Goal: Task Accomplishment & Management: Complete application form

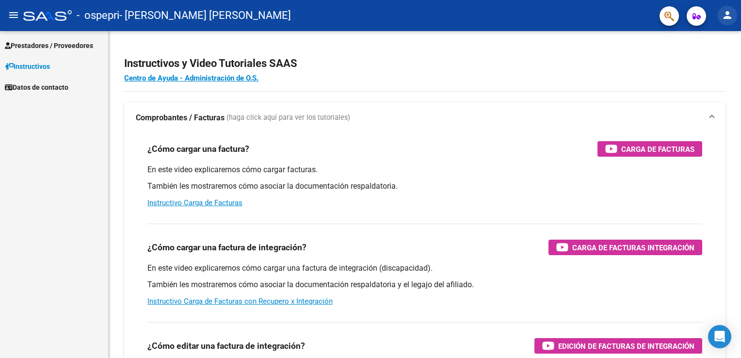
click at [728, 17] on mat-icon "person" at bounding box center [727, 15] width 12 height 12
click at [714, 41] on button "person Mi Perfil" at bounding box center [707, 40] width 59 height 23
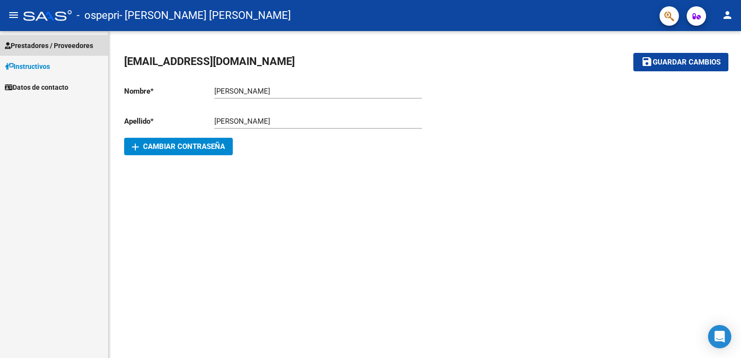
click at [51, 46] on span "Prestadores / Proveedores" at bounding box center [49, 45] width 88 height 11
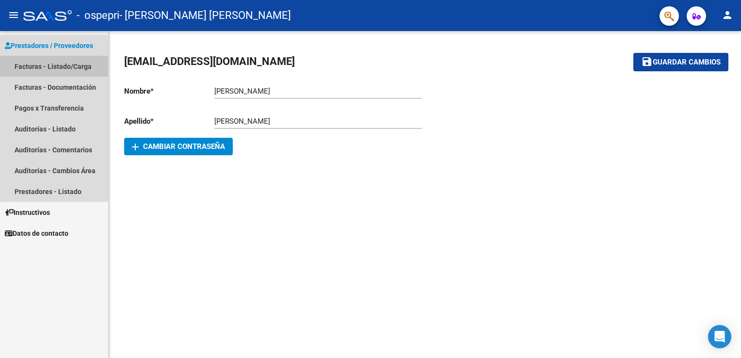
click at [56, 65] on link "Facturas - Listado/Carga" at bounding box center [54, 66] width 108 height 21
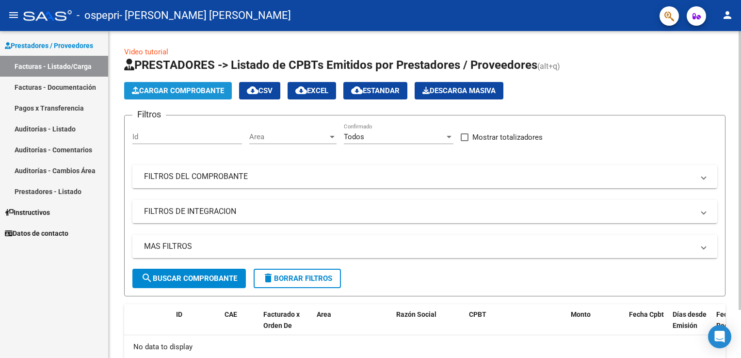
click at [174, 92] on span "Cargar Comprobante" at bounding box center [178, 90] width 92 height 9
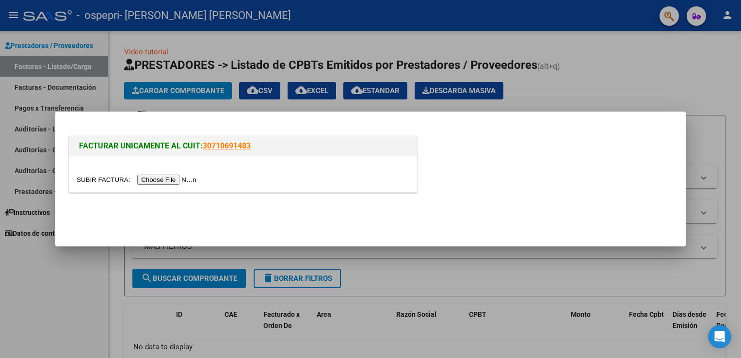
click at [166, 180] on input "file" at bounding box center [138, 179] width 123 height 10
click at [165, 180] on input "file" at bounding box center [138, 179] width 123 height 10
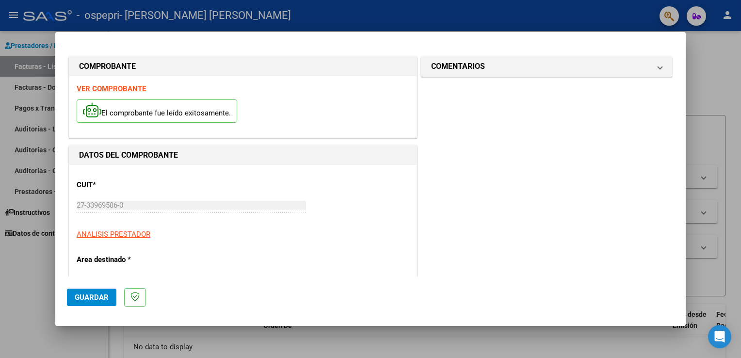
click at [119, 210] on div "27-33969586-0 Ingresar CUIT" at bounding box center [191, 205] width 229 height 15
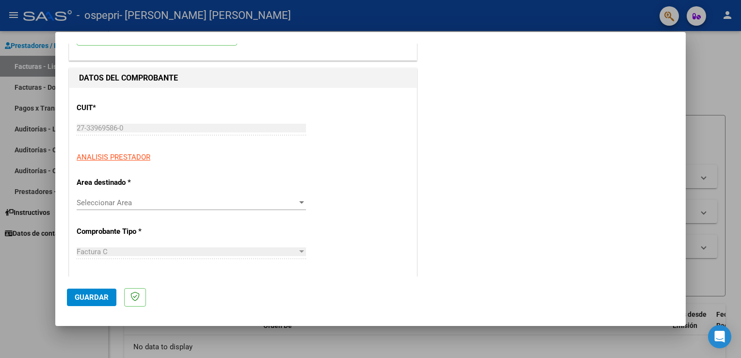
scroll to position [194, 0]
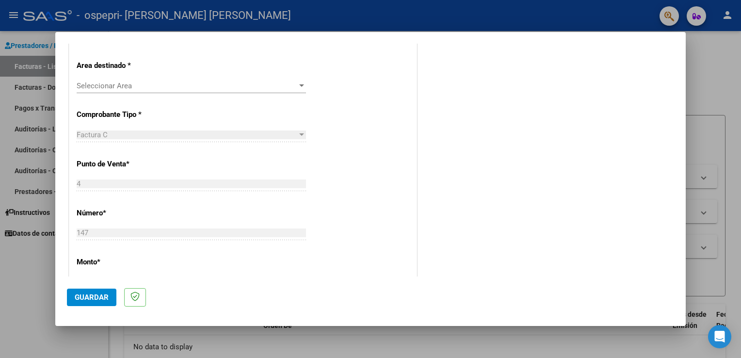
click at [299, 134] on div at bounding box center [301, 134] width 5 height 2
click at [111, 137] on div "Factura C" at bounding box center [187, 134] width 221 height 9
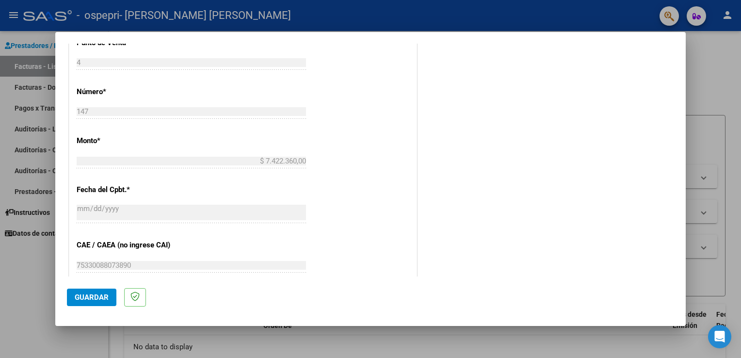
scroll to position [323, 0]
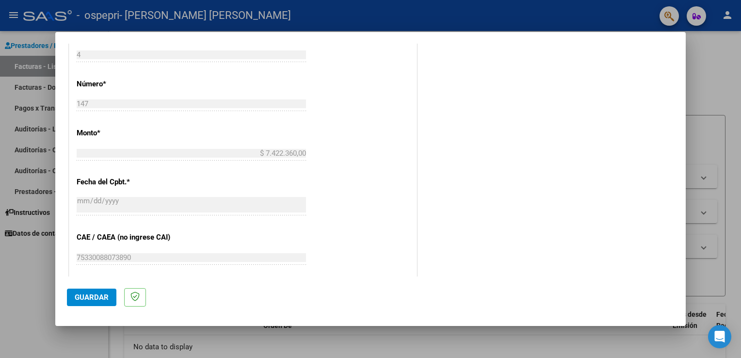
click at [92, 296] on span "Guardar" at bounding box center [92, 297] width 34 height 9
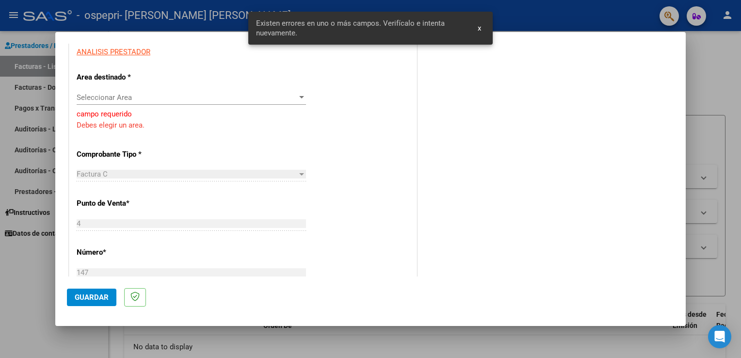
scroll to position [114, 0]
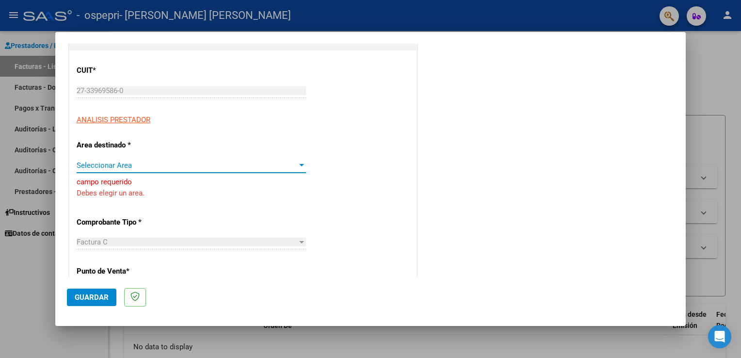
click at [299, 164] on div at bounding box center [301, 165] width 5 height 2
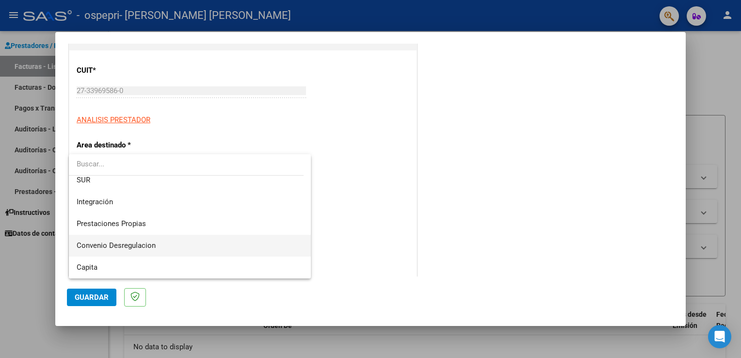
scroll to position [72, 0]
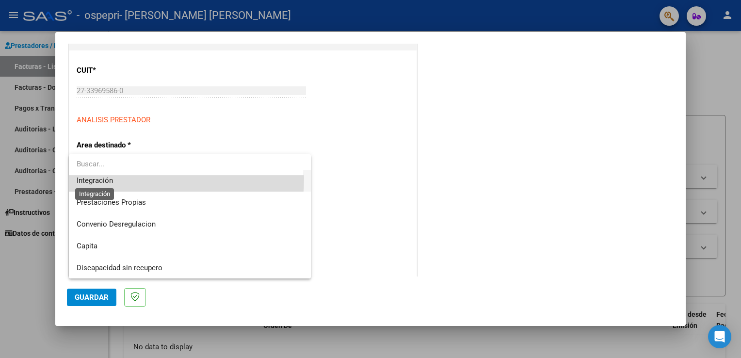
click at [101, 177] on span "Integración" at bounding box center [95, 180] width 36 height 9
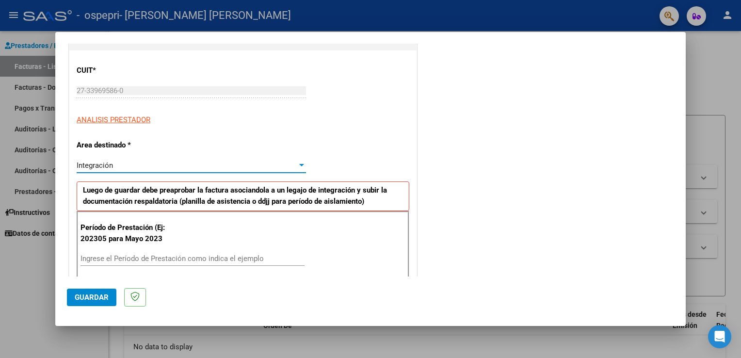
scroll to position [179, 0]
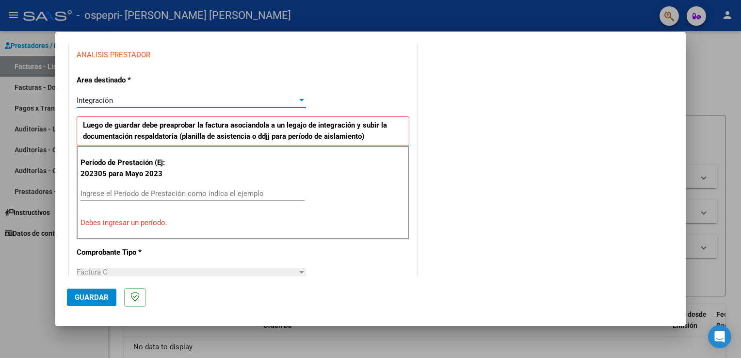
click at [123, 197] on input "Ingrese el Período de Prestación como indica el ejemplo" at bounding box center [192, 193] width 224 height 9
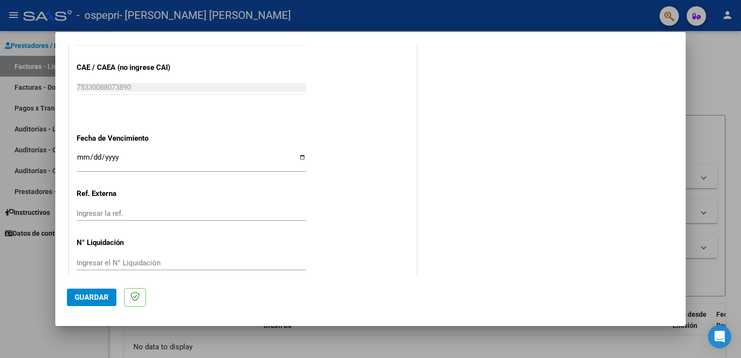
scroll to position [601, 0]
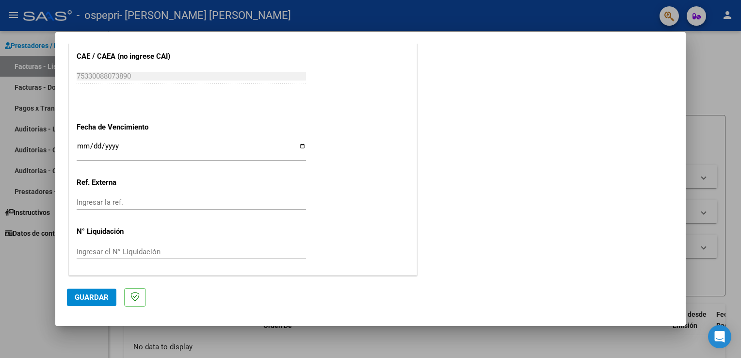
type input "202507"
click at [93, 298] on span "Guardar" at bounding box center [92, 297] width 34 height 9
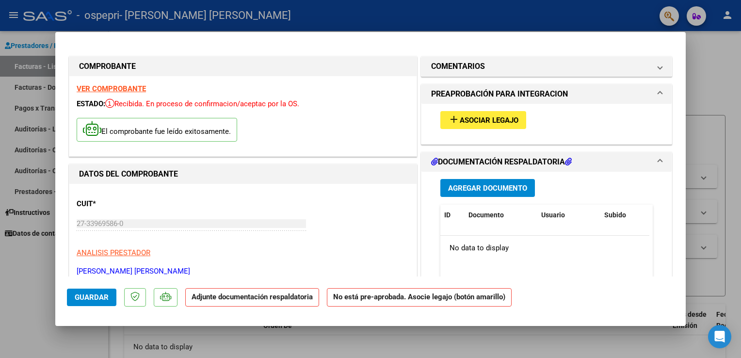
scroll to position [0, 0]
click at [252, 300] on strong "Adjunte documentación respaldatoria" at bounding box center [251, 296] width 121 height 9
click at [491, 189] on span "Agregar Documento" at bounding box center [487, 188] width 79 height 9
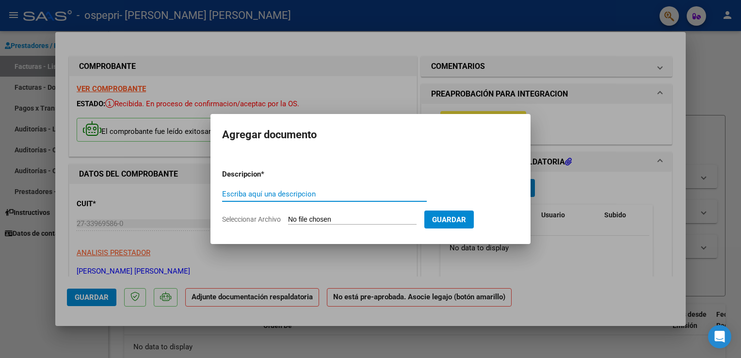
click at [250, 218] on span "Seleccionar Archivo" at bounding box center [251, 219] width 59 height 8
click at [288, 218] on input "Seleccionar Archivo" at bounding box center [352, 219] width 128 height 9
click at [314, 195] on input "Escriba aquí una descripcion" at bounding box center [324, 194] width 205 height 9
type input "Preliquidacion"
click at [253, 218] on span "Seleccionar Archivo" at bounding box center [251, 219] width 59 height 8
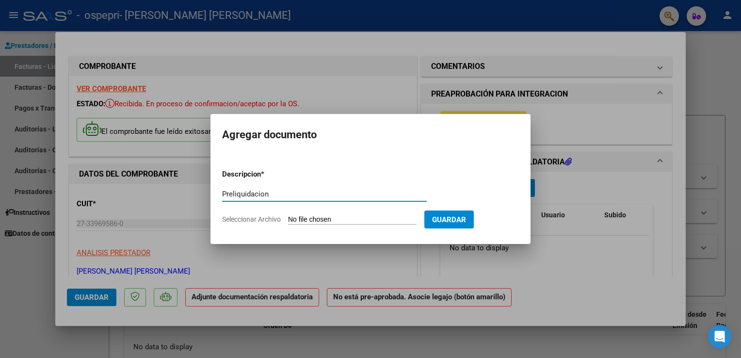
click at [288, 218] on input "Seleccionar Archivo" at bounding box center [352, 219] width 128 height 9
type input "C:\fakepath\Liq. [PERSON_NAME][DATE].pdf"
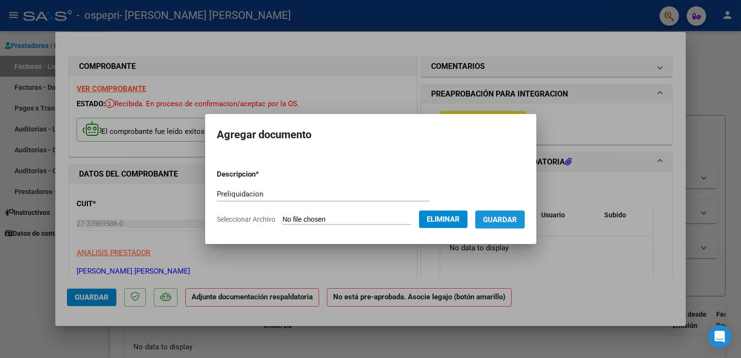
click at [517, 219] on span "Guardar" at bounding box center [500, 219] width 34 height 9
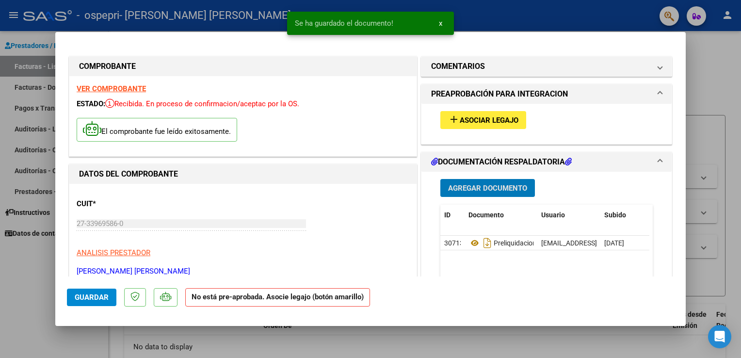
click at [495, 189] on span "Agregar Documento" at bounding box center [487, 188] width 79 height 9
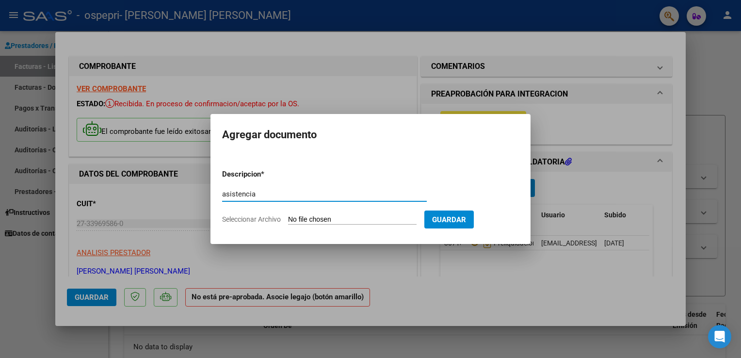
type input "asistencia"
click at [252, 217] on span "Seleccionar Archivo" at bounding box center [251, 219] width 59 height 8
click at [288, 217] on input "Seleccionar Archivo" at bounding box center [352, 219] width 128 height 9
type input "C:\fakepath\Fuentes [PERSON_NAME][DATE]- asistencia"
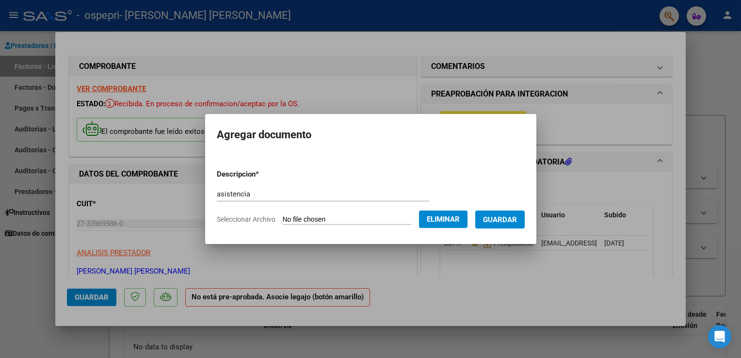
click at [516, 220] on span "Guardar" at bounding box center [500, 219] width 34 height 9
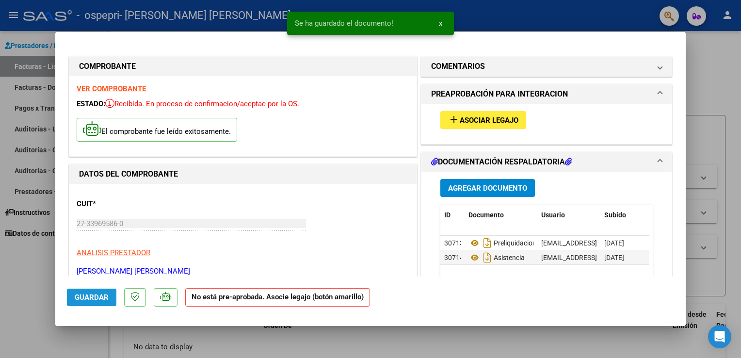
click at [94, 299] on span "Guardar" at bounding box center [92, 297] width 34 height 9
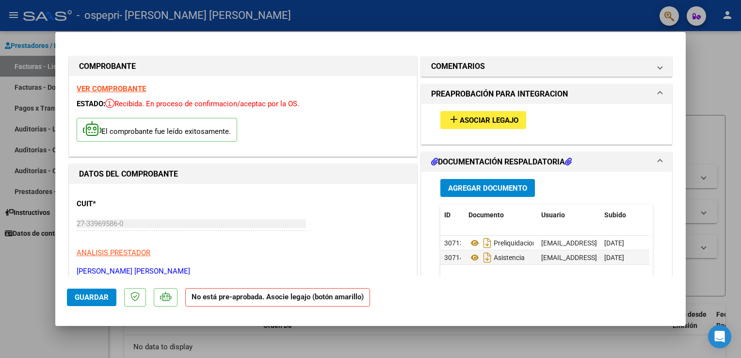
click at [721, 52] on div at bounding box center [370, 179] width 741 height 358
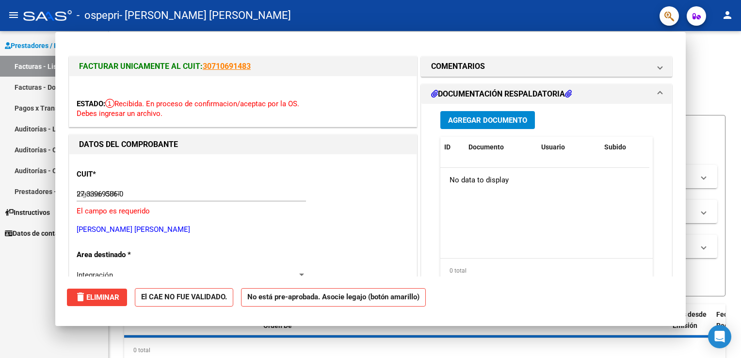
type input "$ 0,00"
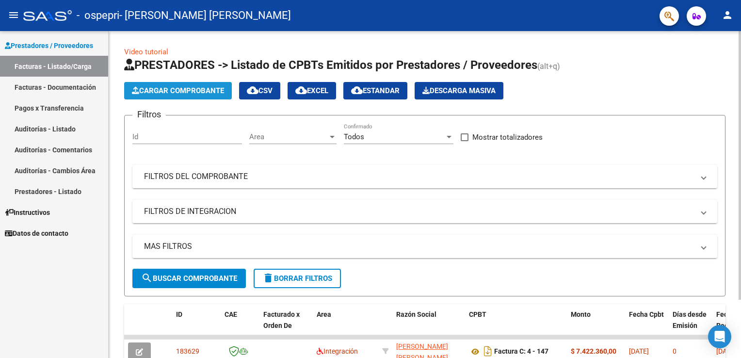
click at [179, 88] on span "Cargar Comprobante" at bounding box center [178, 90] width 92 height 9
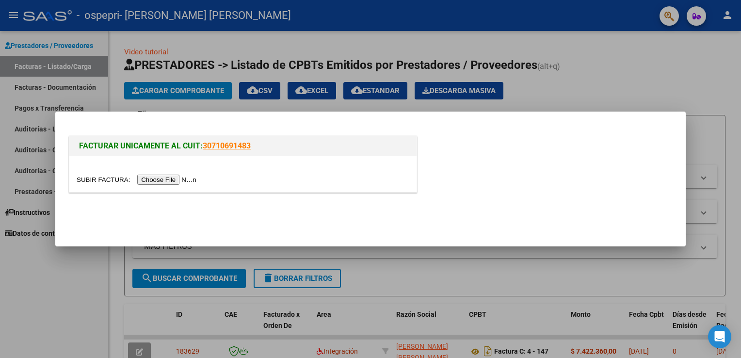
click at [167, 181] on input "file" at bounding box center [138, 179] width 123 height 10
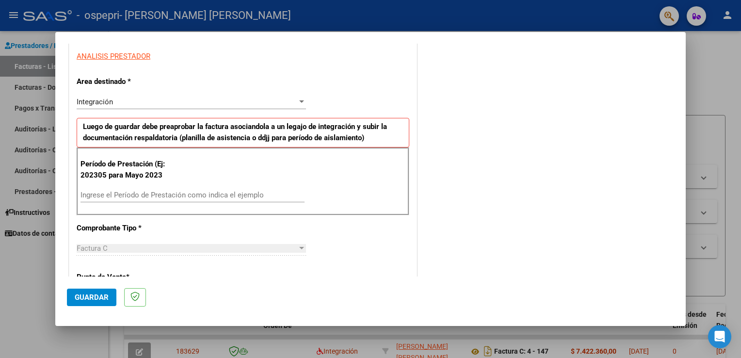
scroll to position [194, 0]
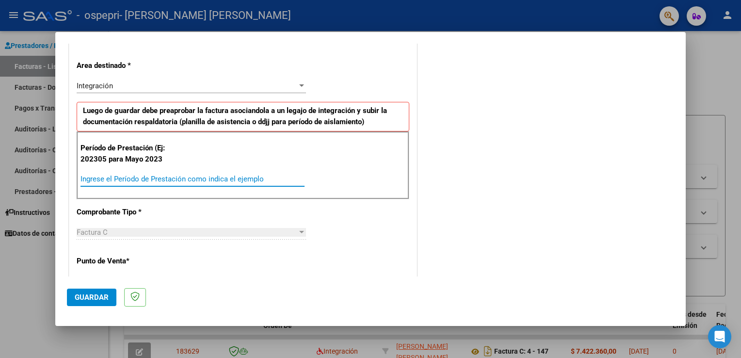
click at [116, 181] on input "Ingrese el Período de Prestación como indica el ejemplo" at bounding box center [192, 178] width 224 height 9
type input "202507"
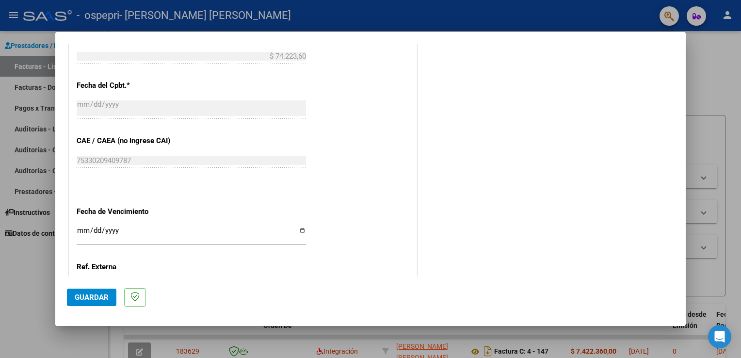
scroll to position [601, 0]
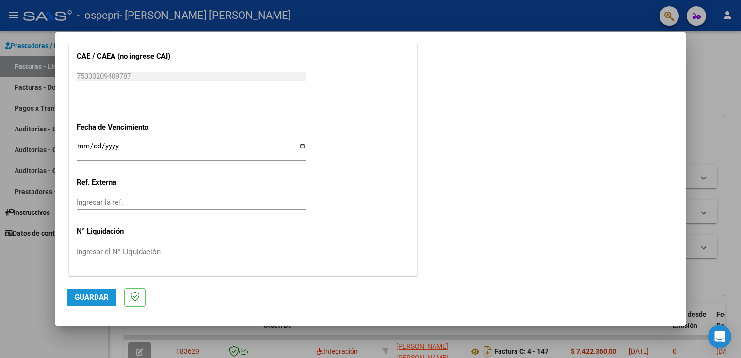
click at [95, 297] on span "Guardar" at bounding box center [92, 297] width 34 height 9
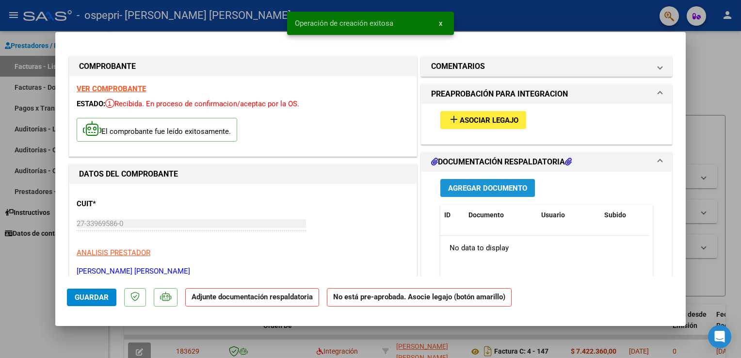
click at [493, 190] on span "Agregar Documento" at bounding box center [487, 188] width 79 height 9
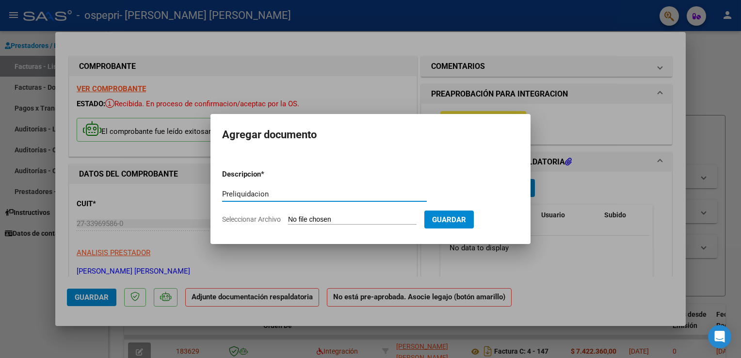
type input "Preliquidacion"
click at [261, 221] on span "Seleccionar Archivo" at bounding box center [251, 219] width 59 height 8
click at [288, 221] on input "Seleccionar Archivo" at bounding box center [352, 219] width 128 height 9
type input "C:\fakepath\liq. [PERSON_NAME][DATE].pdf"
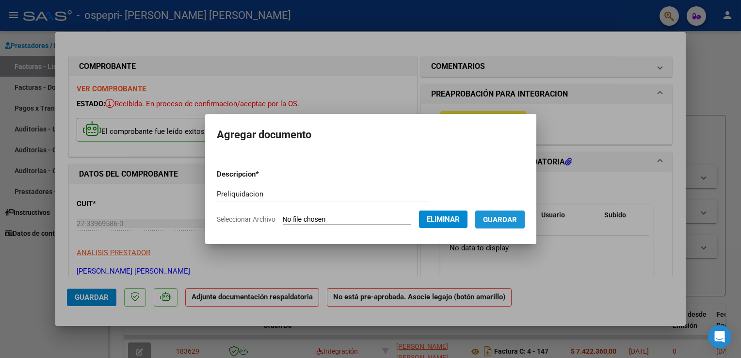
click at [517, 220] on span "Guardar" at bounding box center [500, 219] width 34 height 9
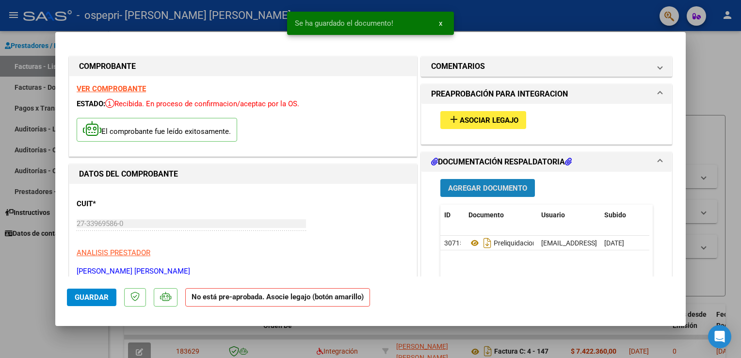
click at [483, 189] on span "Agregar Documento" at bounding box center [487, 188] width 79 height 9
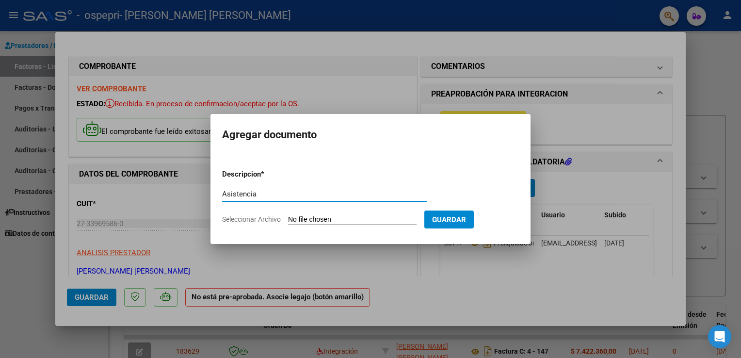
type input "Asistencia"
click at [248, 221] on span "Seleccionar Archivo" at bounding box center [251, 219] width 59 height 8
click at [288, 221] on input "Seleccionar Archivo" at bounding box center [352, 219] width 128 height 9
type input "C:\fakepath\[PERSON_NAME][DATE].pdf"
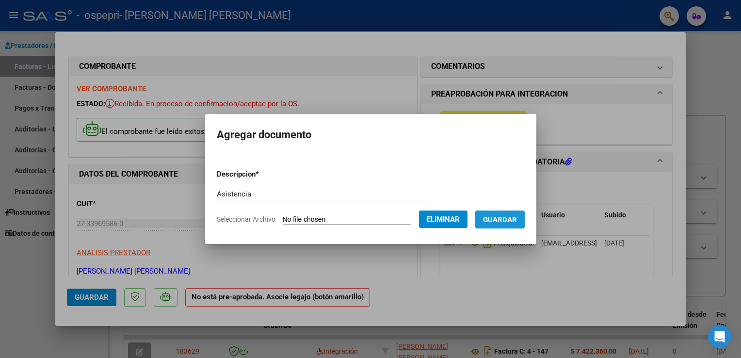
click at [517, 219] on span "Guardar" at bounding box center [500, 219] width 34 height 9
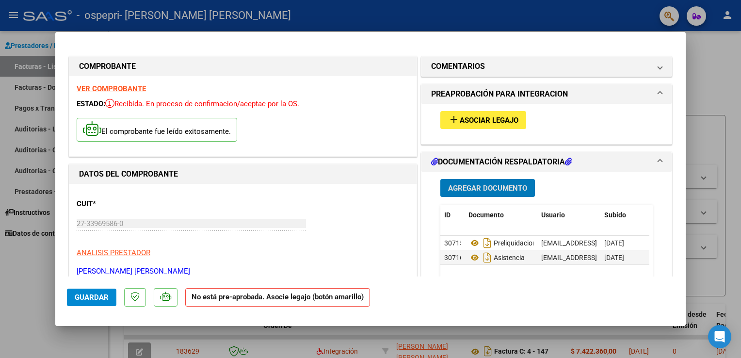
click at [483, 121] on span "Asociar Legajo" at bounding box center [489, 120] width 59 height 9
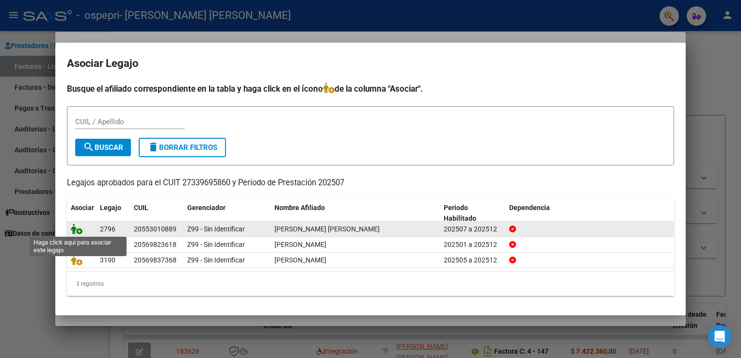
click at [78, 232] on icon at bounding box center [77, 228] width 12 height 11
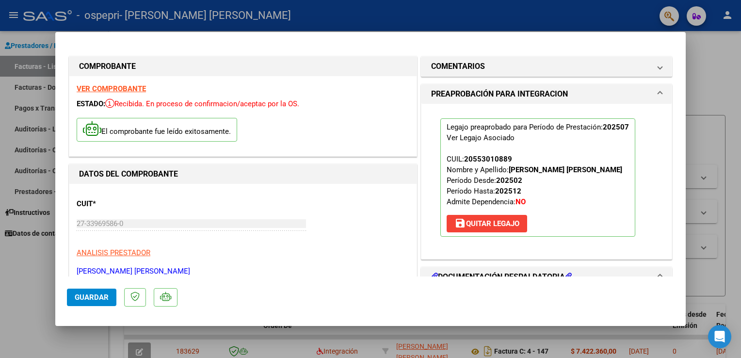
click at [658, 90] on span at bounding box center [660, 94] width 4 height 12
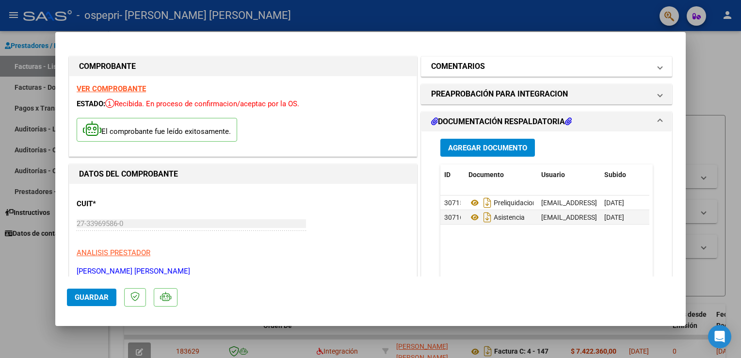
click at [658, 68] on span at bounding box center [660, 67] width 4 height 12
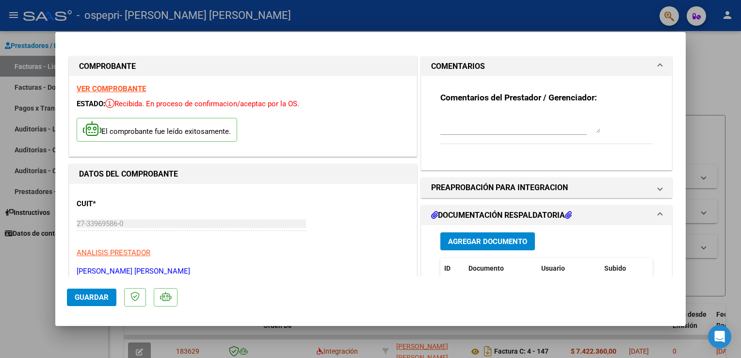
click at [658, 68] on span at bounding box center [660, 67] width 4 height 12
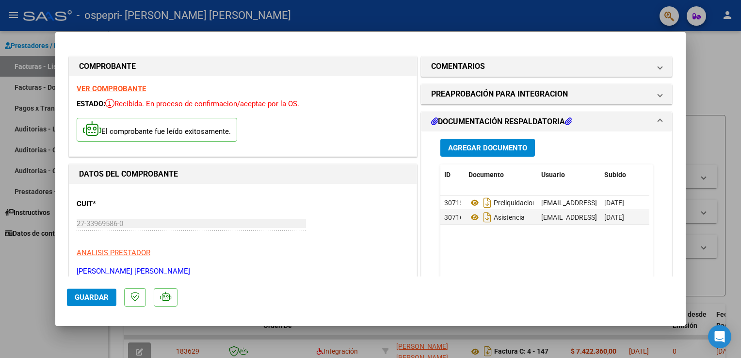
click at [90, 296] on span "Guardar" at bounding box center [92, 297] width 34 height 9
click at [658, 117] on span at bounding box center [660, 122] width 4 height 12
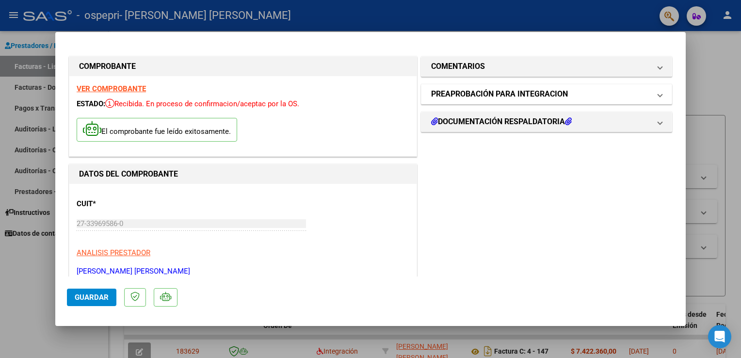
click at [658, 93] on span at bounding box center [660, 94] width 4 height 12
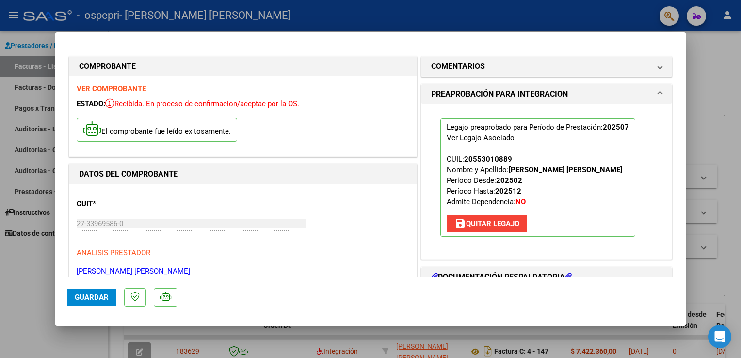
click at [655, 92] on mat-expansion-panel-header "PREAPROBACIÓN PARA INTEGRACION" at bounding box center [546, 93] width 250 height 19
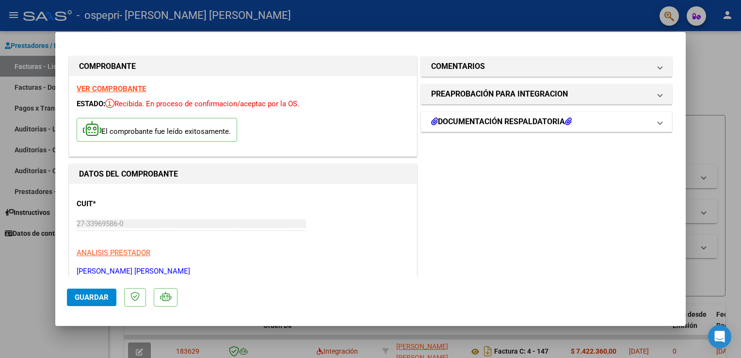
click at [654, 123] on mat-expansion-panel-header "DOCUMENTACIÓN RESPALDATORIA" at bounding box center [546, 121] width 250 height 19
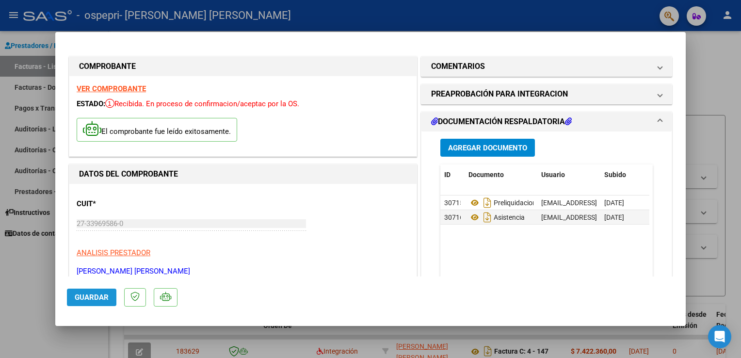
click at [90, 297] on span "Guardar" at bounding box center [92, 297] width 34 height 9
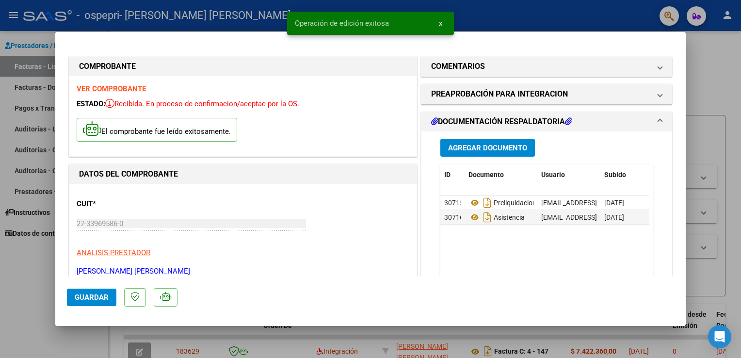
click at [723, 79] on div at bounding box center [370, 179] width 741 height 358
type input "$ 0,00"
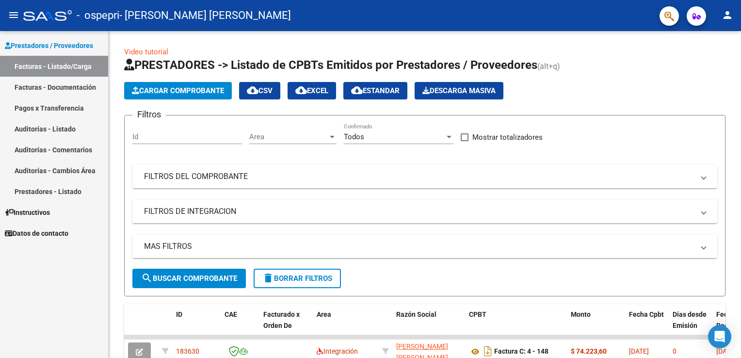
click at [50, 63] on link "Facturas - Listado/Carga" at bounding box center [54, 66] width 108 height 21
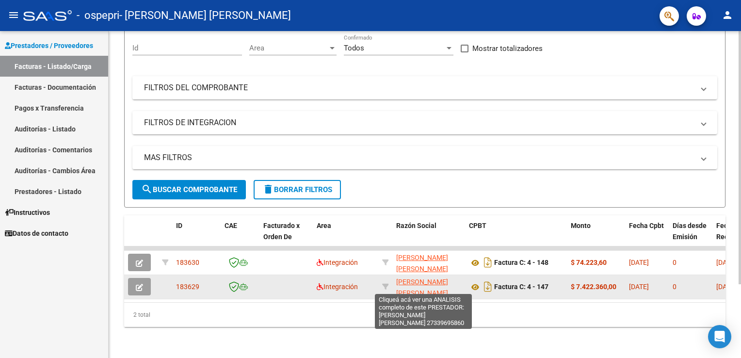
click at [425, 282] on span "[PERSON_NAME] [PERSON_NAME]" at bounding box center [422, 287] width 52 height 19
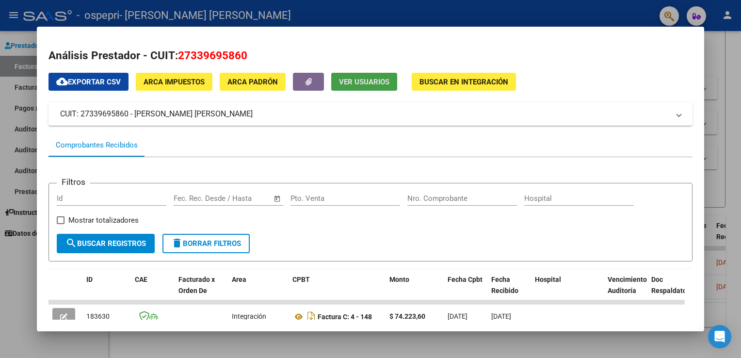
click at [370, 80] on span "Ver Usuarios" at bounding box center [364, 82] width 50 height 9
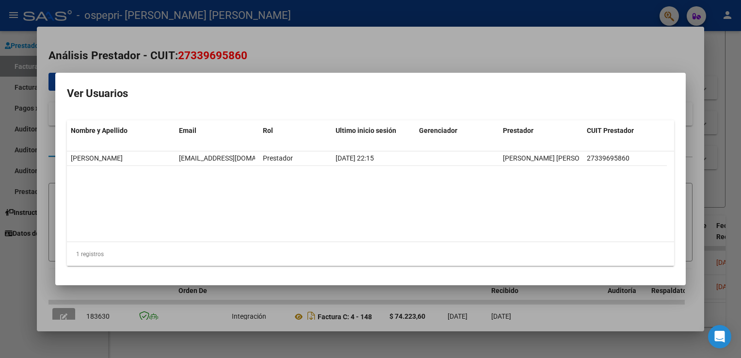
click at [603, 69] on div at bounding box center [370, 179] width 741 height 358
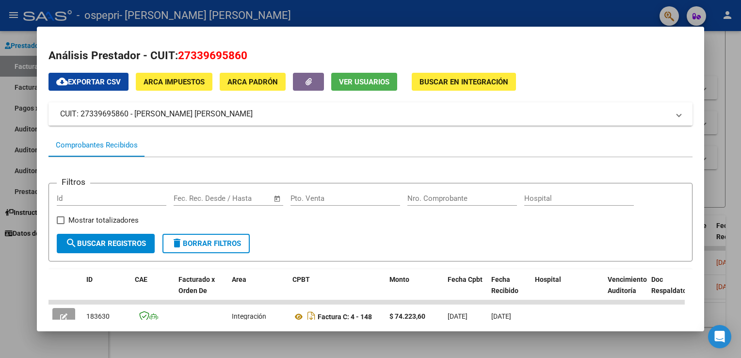
click at [677, 116] on span at bounding box center [679, 114] width 4 height 12
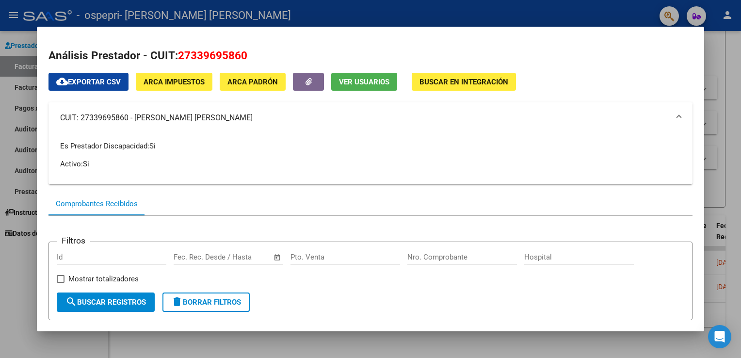
click at [677, 116] on span at bounding box center [679, 118] width 4 height 12
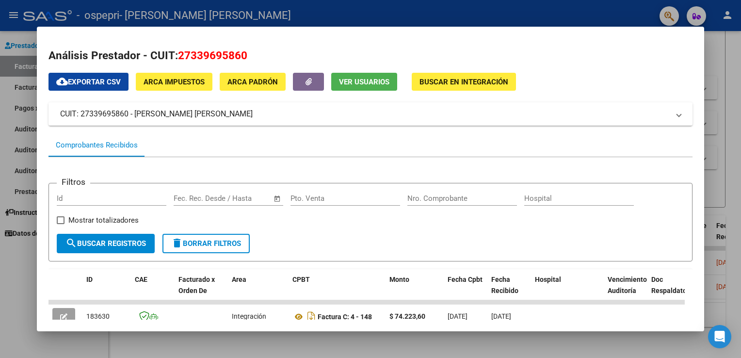
click at [469, 80] on span "Buscar en Integración" at bounding box center [463, 82] width 89 height 9
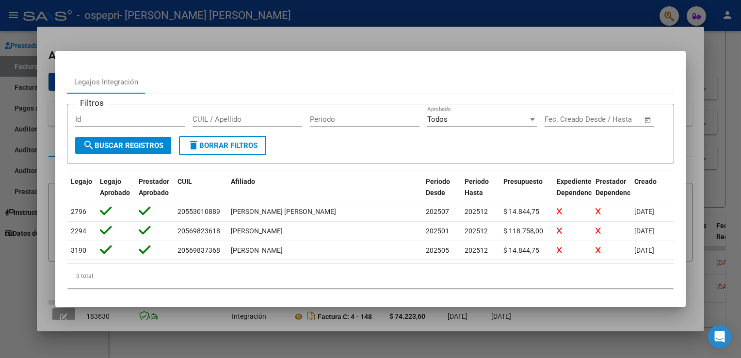
click at [692, 42] on div at bounding box center [370, 179] width 741 height 358
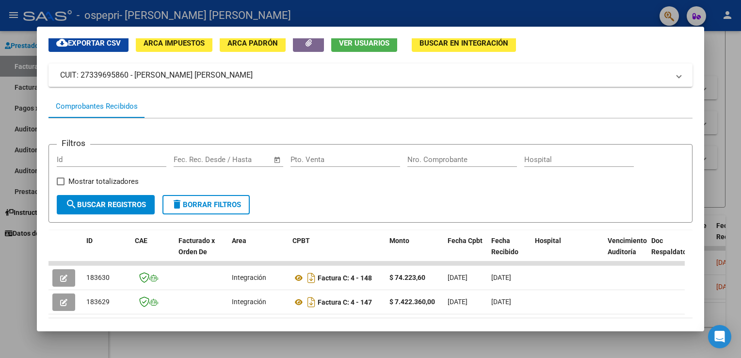
scroll to position [86, 0]
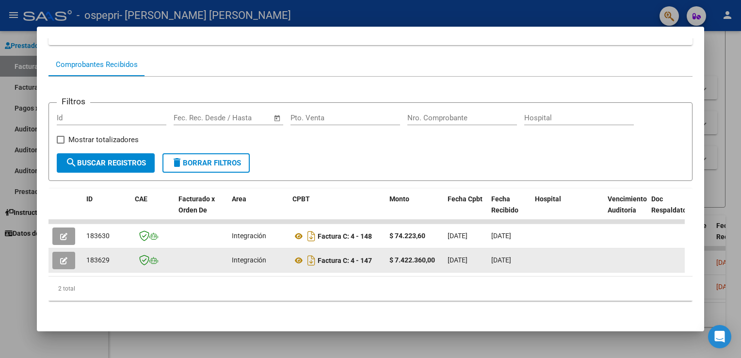
click at [67, 257] on icon "button" at bounding box center [63, 260] width 7 height 7
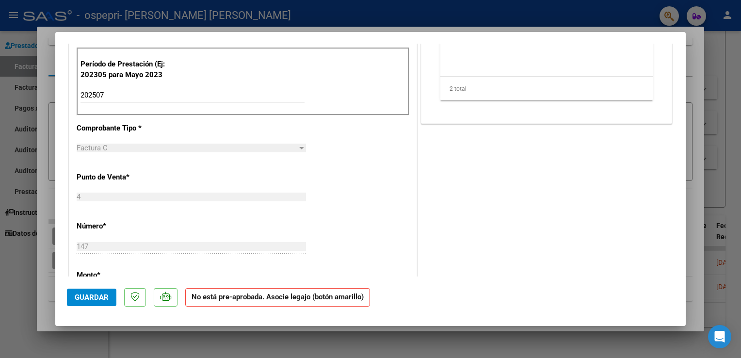
scroll to position [0, 0]
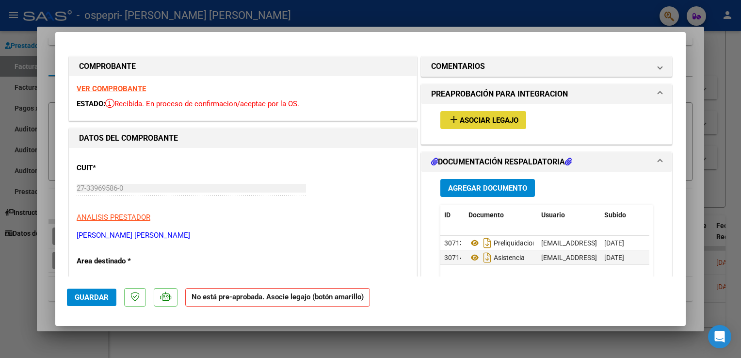
click at [491, 120] on span "Asociar Legajo" at bounding box center [489, 120] width 59 height 9
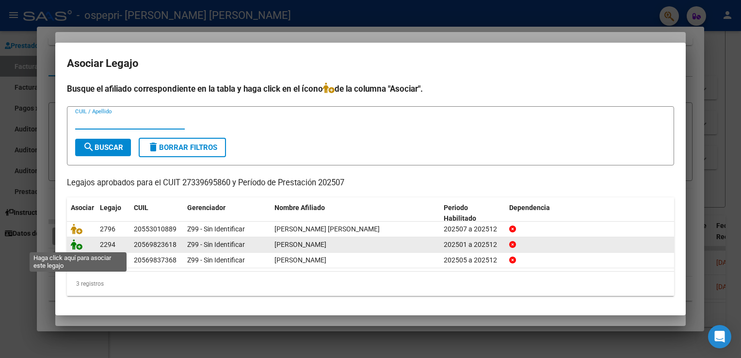
click at [78, 247] on icon at bounding box center [77, 244] width 12 height 11
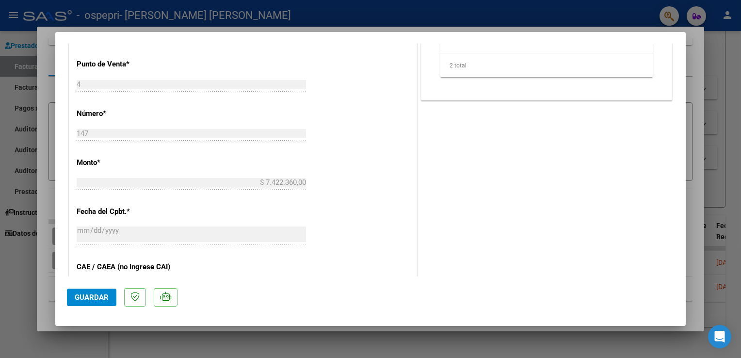
scroll to position [598, 0]
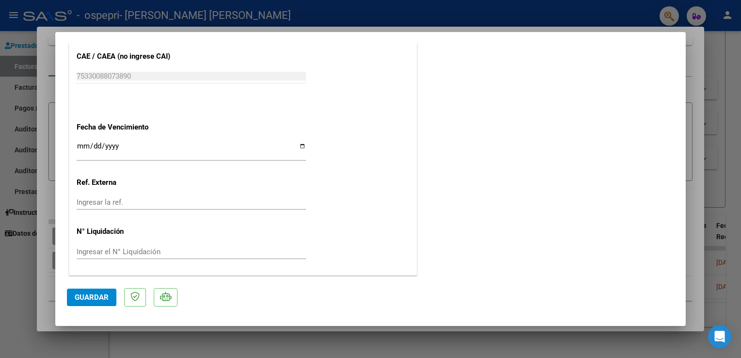
click at [95, 295] on span "Guardar" at bounding box center [92, 297] width 34 height 9
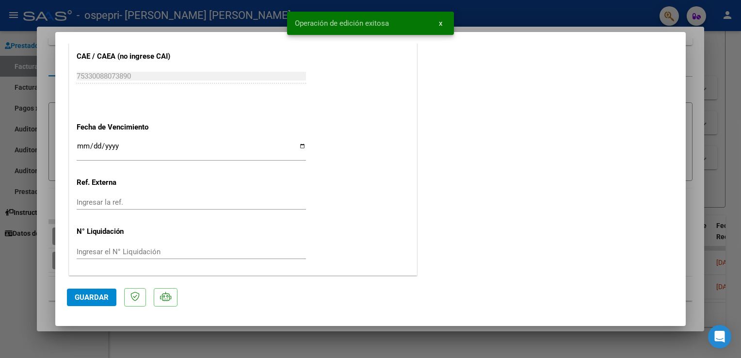
click at [714, 55] on div at bounding box center [370, 179] width 741 height 358
type input "$ 0,00"
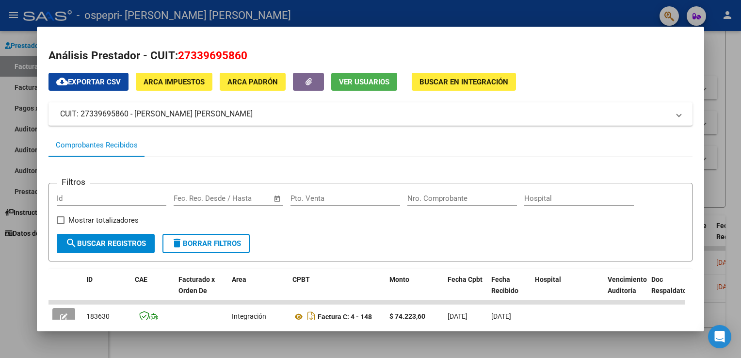
scroll to position [86, 0]
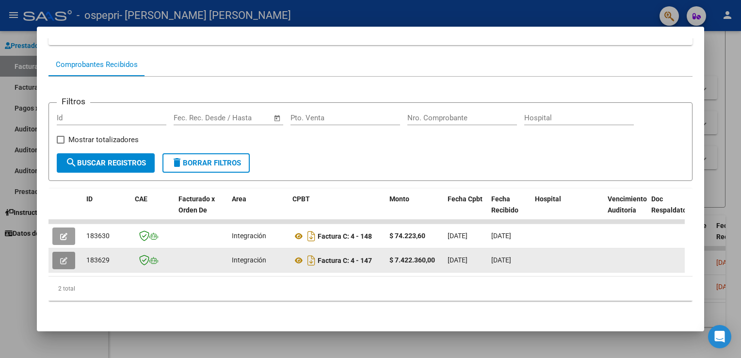
click at [64, 257] on icon "button" at bounding box center [63, 260] width 7 height 7
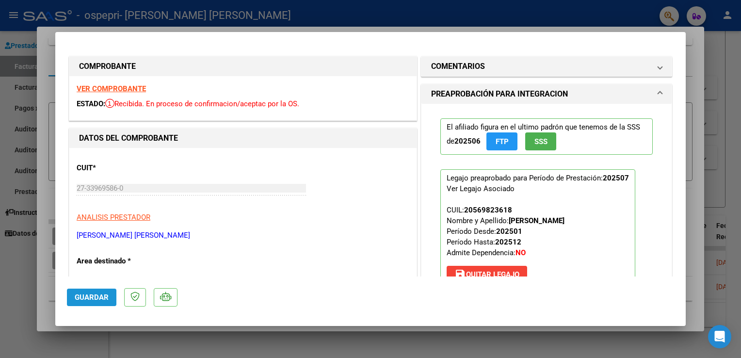
click at [100, 296] on span "Guardar" at bounding box center [92, 297] width 34 height 9
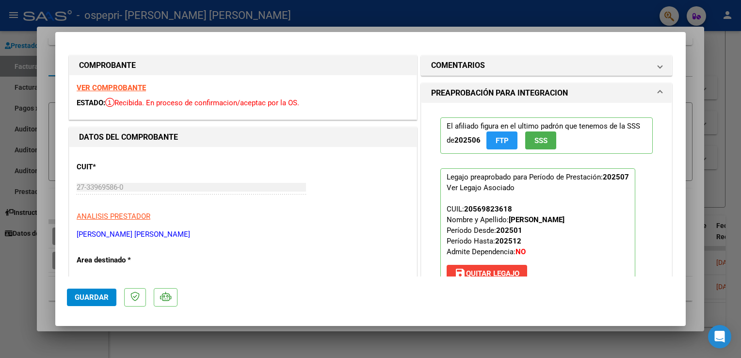
scroll to position [0, 0]
click at [537, 141] on span "SSS" at bounding box center [540, 141] width 13 height 9
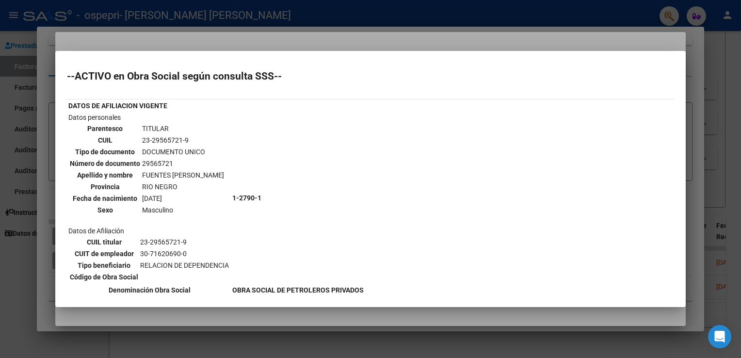
click at [701, 75] on div at bounding box center [370, 179] width 741 height 358
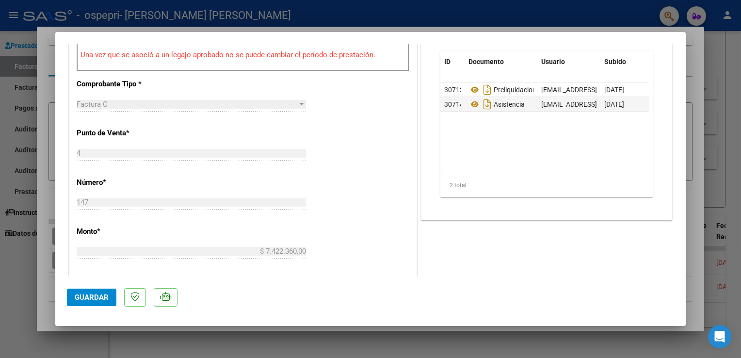
scroll to position [323, 0]
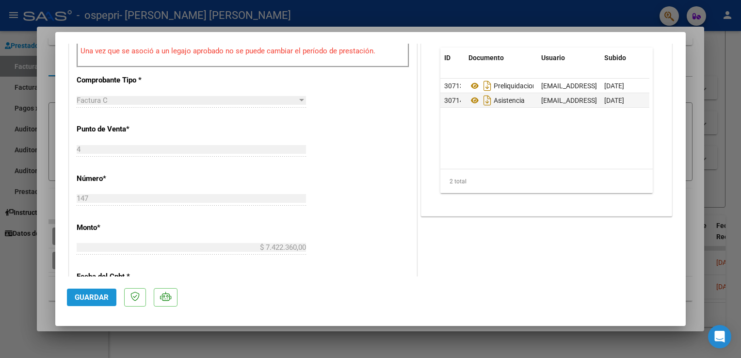
click at [95, 296] on span "Guardar" at bounding box center [92, 297] width 34 height 9
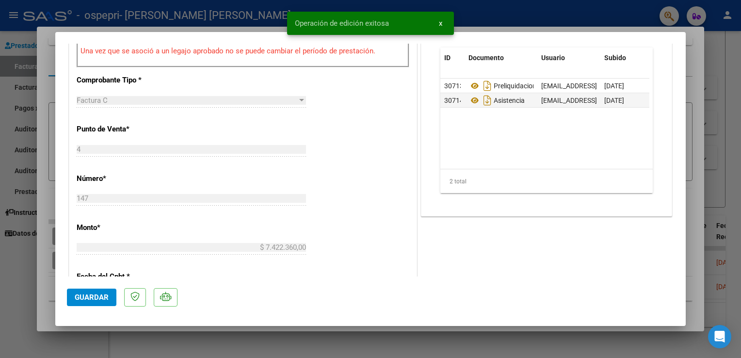
click at [698, 81] on div at bounding box center [370, 179] width 741 height 358
type input "$ 0,00"
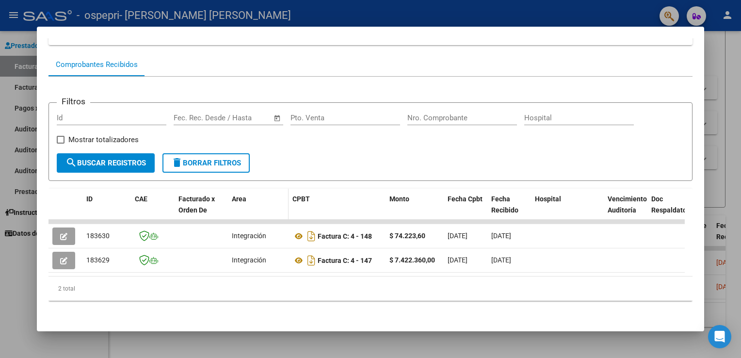
scroll to position [0, 0]
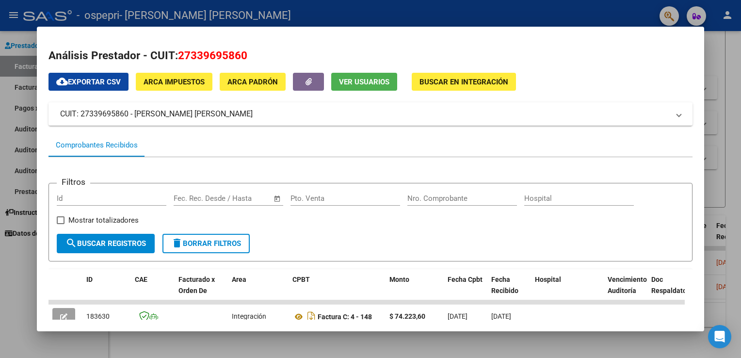
click at [374, 82] on span "Ver Usuarios" at bounding box center [364, 82] width 50 height 9
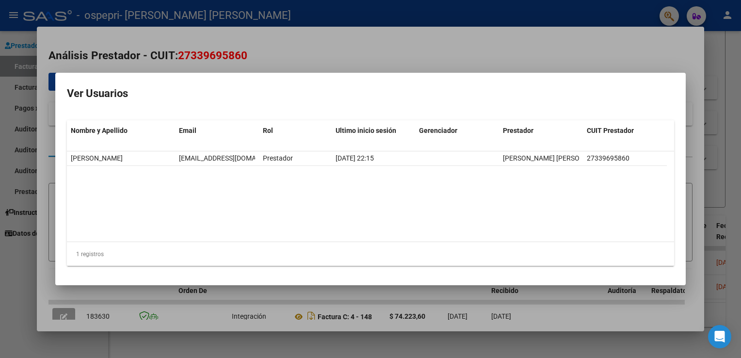
click at [675, 57] on div at bounding box center [370, 179] width 741 height 358
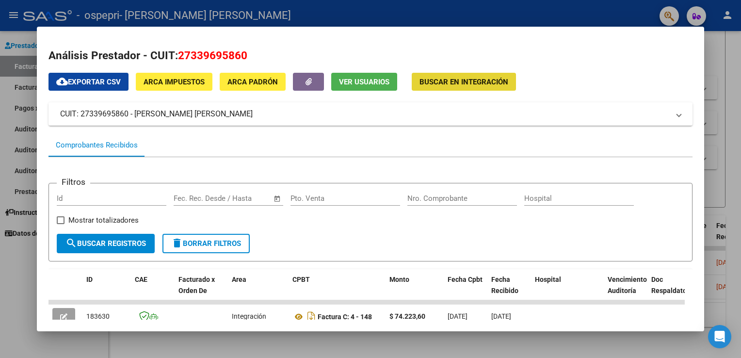
click at [465, 84] on span "Buscar en Integración" at bounding box center [463, 82] width 89 height 9
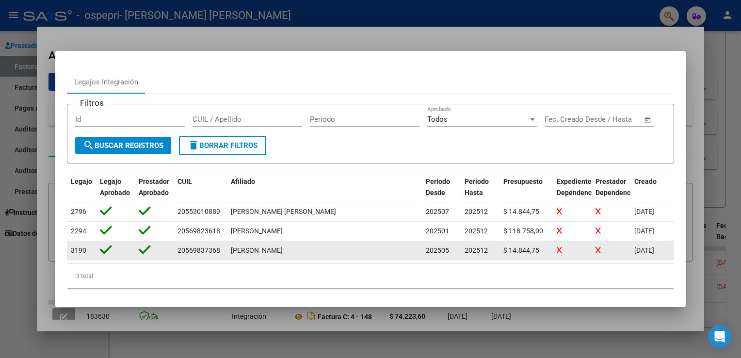
click at [271, 249] on span "[PERSON_NAME]" at bounding box center [257, 250] width 52 height 8
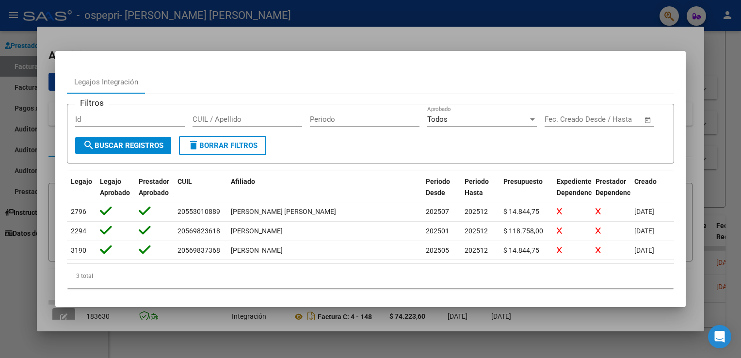
click at [687, 35] on div at bounding box center [370, 179] width 741 height 358
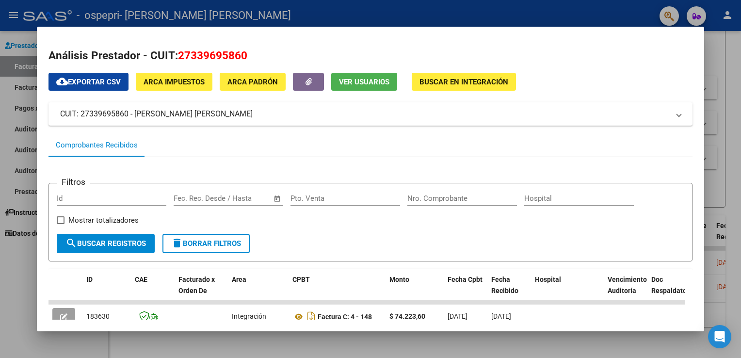
click at [715, 48] on div at bounding box center [370, 179] width 741 height 358
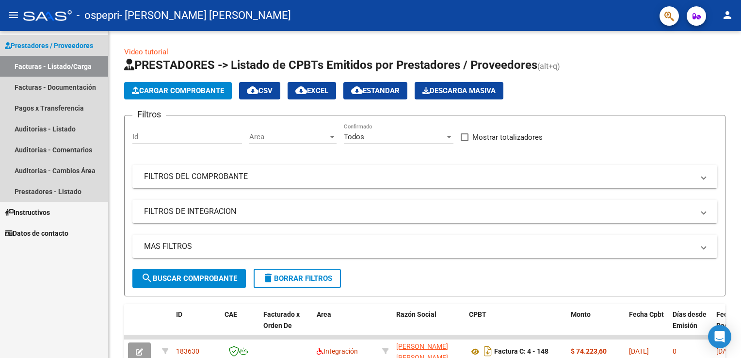
click at [49, 63] on link "Facturas - Listado/Carga" at bounding box center [54, 66] width 108 height 21
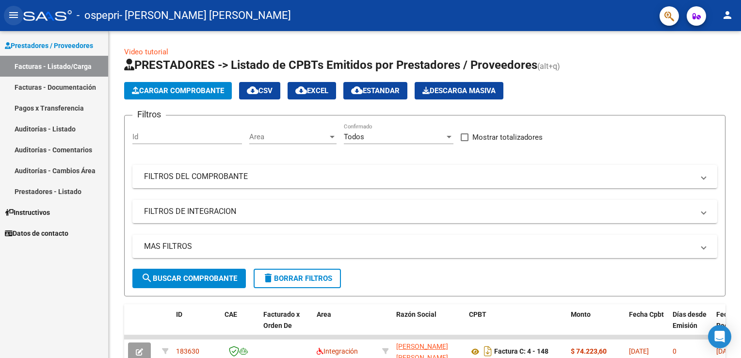
click at [14, 13] on mat-icon "menu" at bounding box center [14, 15] width 12 height 12
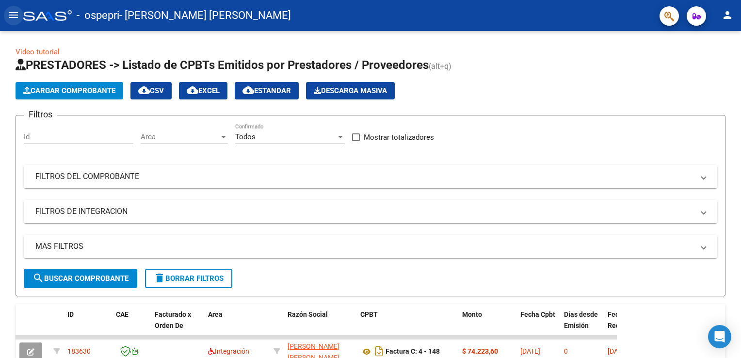
click at [14, 13] on mat-icon "menu" at bounding box center [14, 15] width 12 height 12
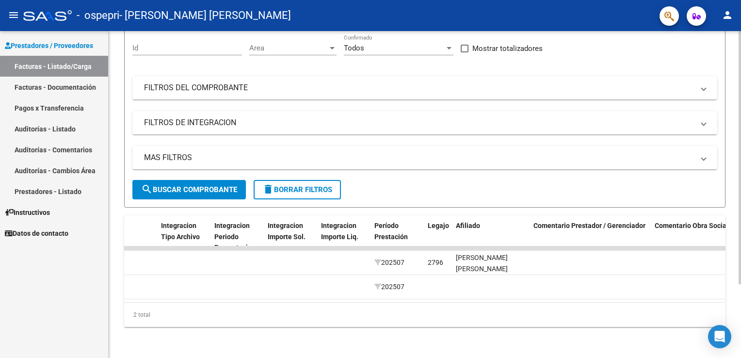
scroll to position [0, 1012]
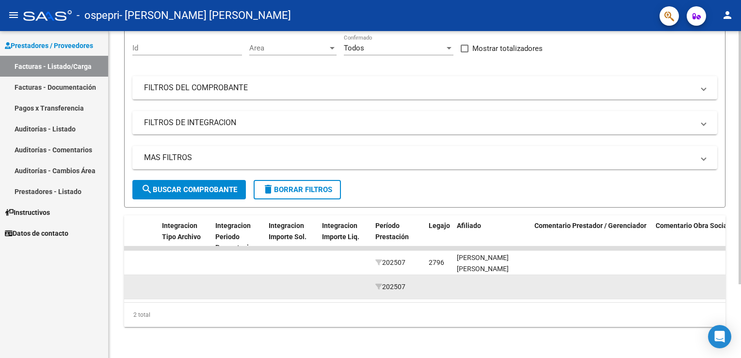
click at [412, 275] on datatable-body-cell "202507" at bounding box center [397, 287] width 53 height 24
click at [418, 281] on div "202507" at bounding box center [398, 286] width 46 height 11
click at [399, 283] on span "202507" at bounding box center [390, 287] width 30 height 8
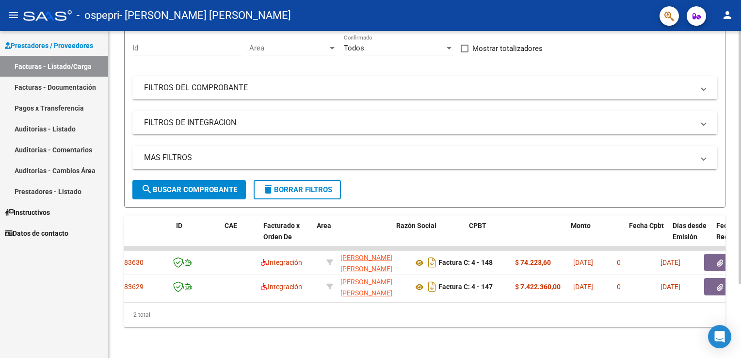
scroll to position [0, 0]
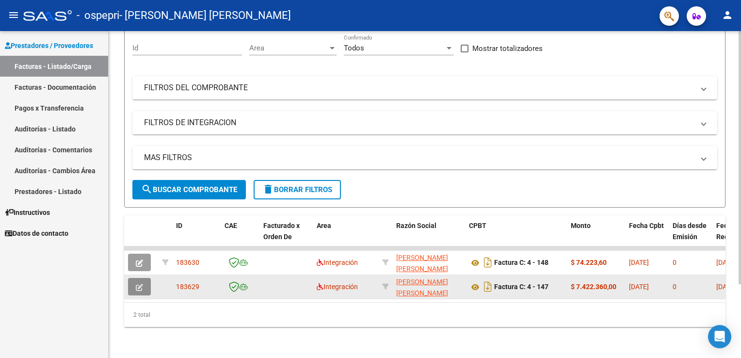
click at [137, 284] on icon "button" at bounding box center [139, 287] width 7 height 7
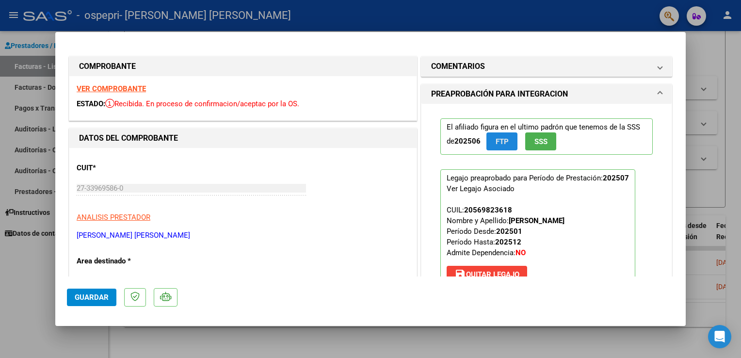
click at [500, 141] on span "FTP" at bounding box center [501, 141] width 13 height 9
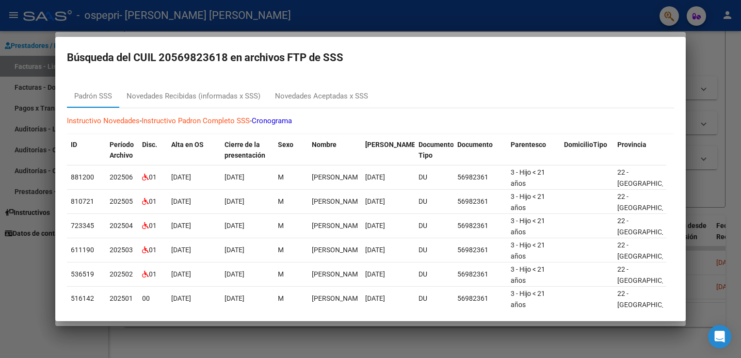
click at [700, 58] on div at bounding box center [370, 179] width 741 height 358
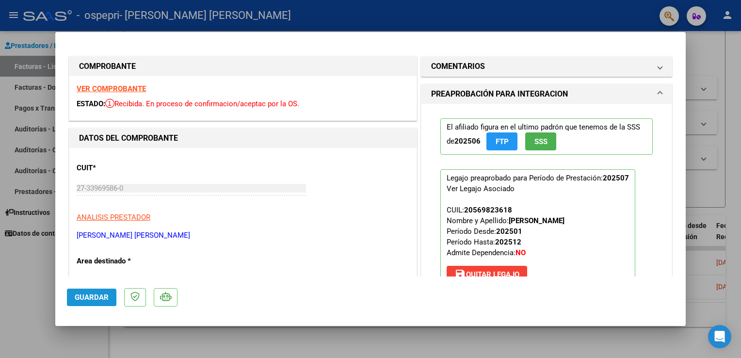
click at [91, 297] on span "Guardar" at bounding box center [92, 297] width 34 height 9
click at [708, 49] on div at bounding box center [370, 179] width 741 height 358
type input "$ 0,00"
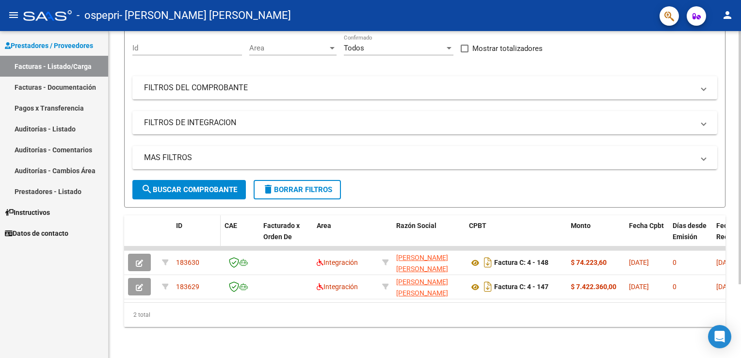
scroll to position [95, 0]
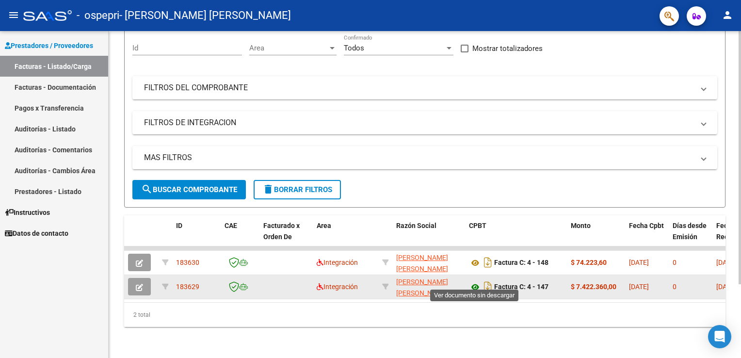
click at [477, 281] on icon at bounding box center [475, 287] width 13 height 12
click at [136, 284] on icon "button" at bounding box center [139, 287] width 7 height 7
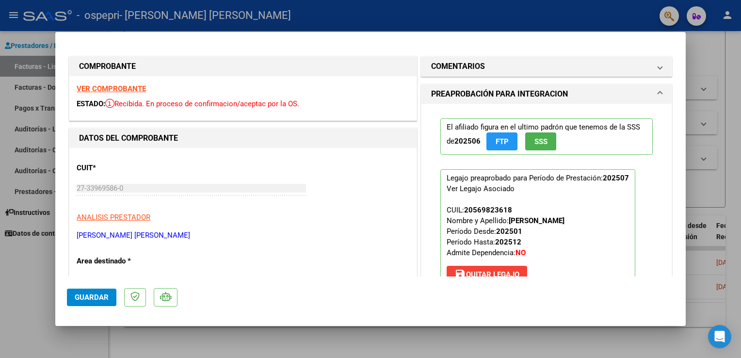
click at [123, 88] on strong "VER COMPROBANTE" at bounding box center [111, 88] width 69 height 9
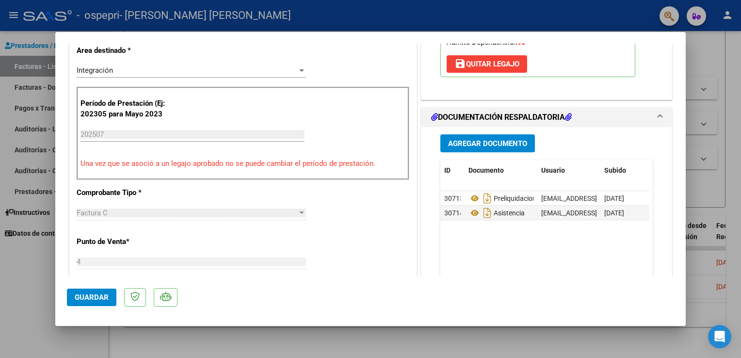
scroll to position [0, 0]
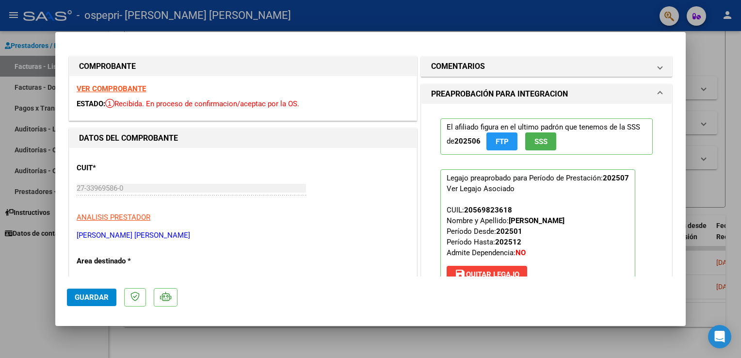
click at [112, 88] on strong "VER COMPROBANTE" at bounding box center [111, 88] width 69 height 9
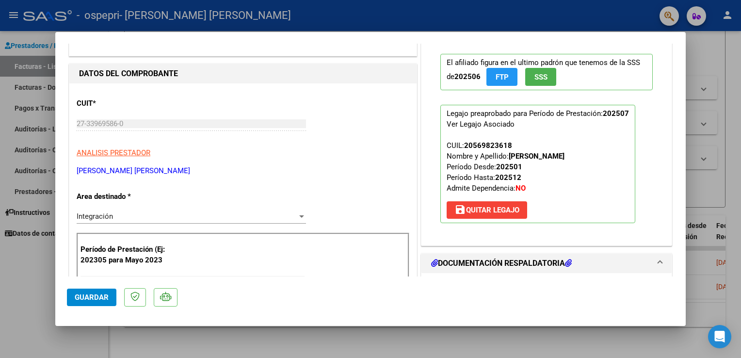
scroll to position [194, 0]
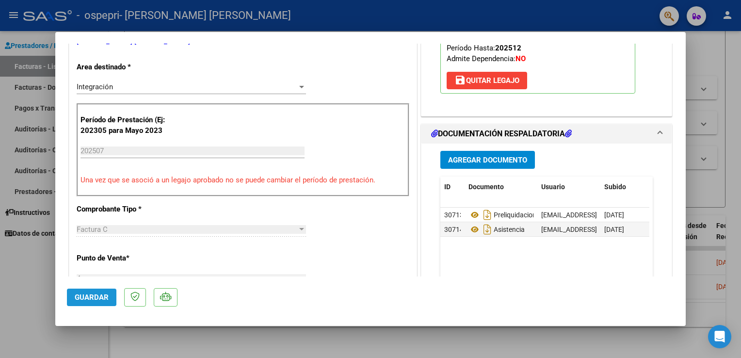
click at [84, 296] on span "Guardar" at bounding box center [92, 297] width 34 height 9
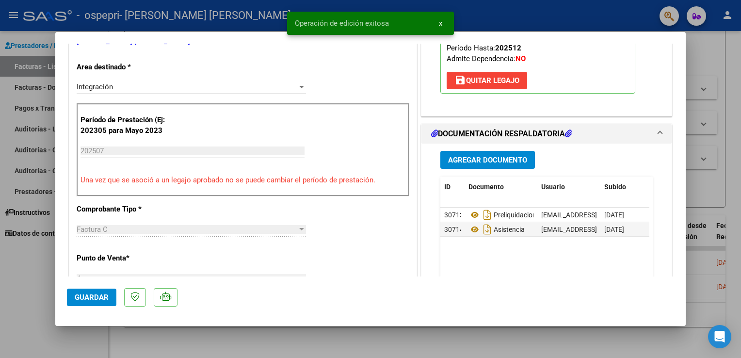
click at [725, 50] on div at bounding box center [370, 179] width 741 height 358
type input "$ 0,00"
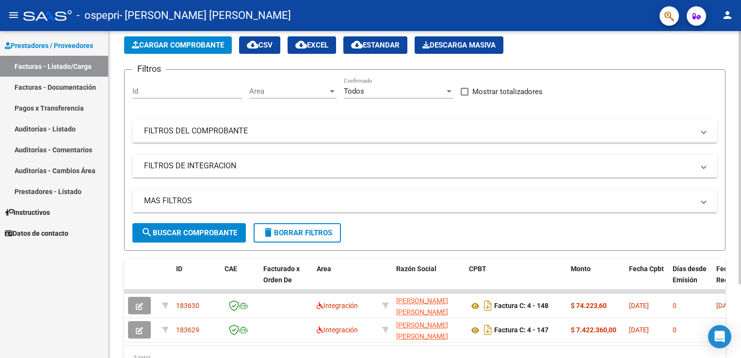
scroll to position [0, 0]
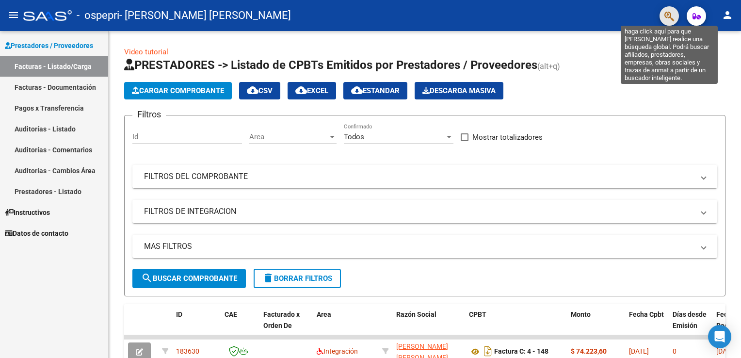
click at [669, 16] on icon "button" at bounding box center [669, 16] width 10 height 11
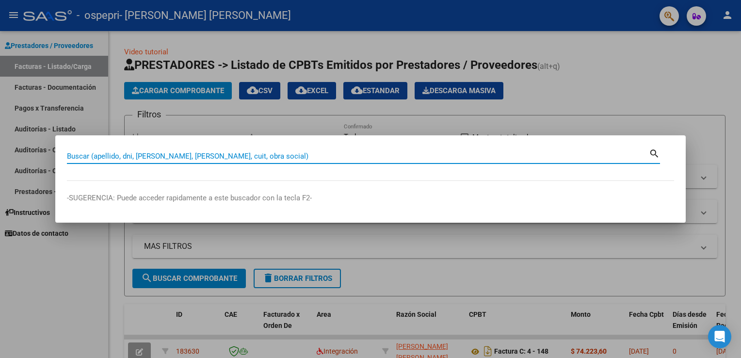
click at [684, 88] on div at bounding box center [370, 179] width 741 height 358
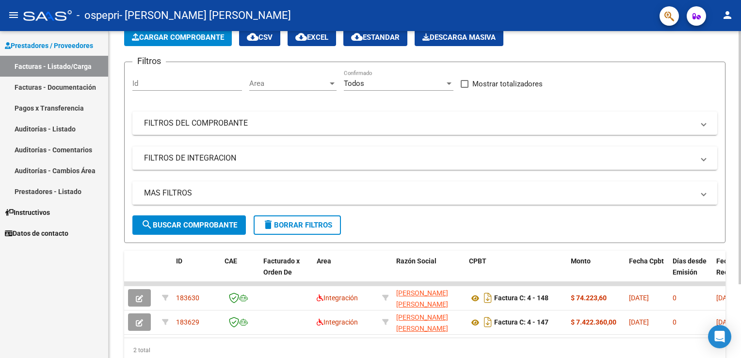
scroll to position [95, 0]
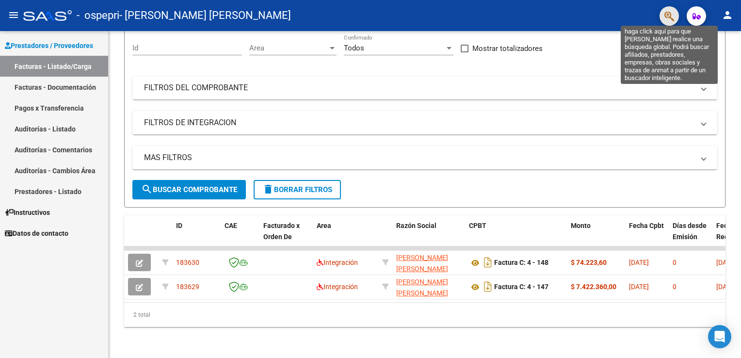
click at [670, 17] on icon "button" at bounding box center [669, 16] width 10 height 11
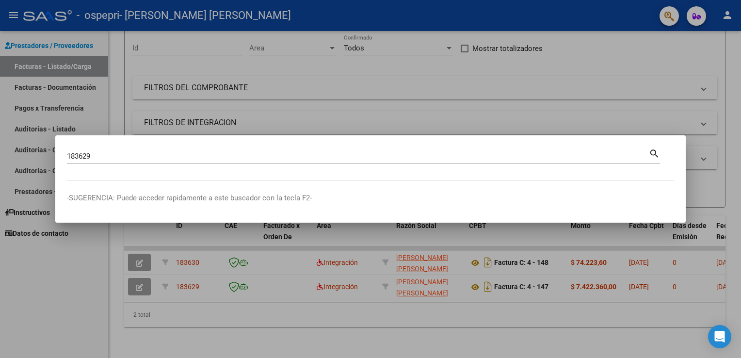
click at [655, 156] on mat-icon "search" at bounding box center [654, 153] width 11 height 12
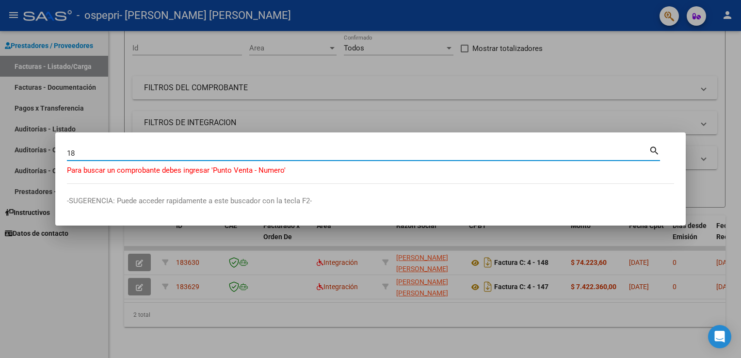
type input "1"
type input "4-0147"
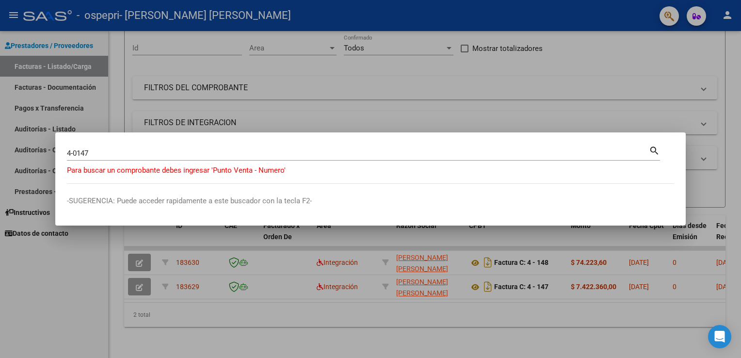
click at [653, 152] on mat-icon "search" at bounding box center [654, 150] width 11 height 12
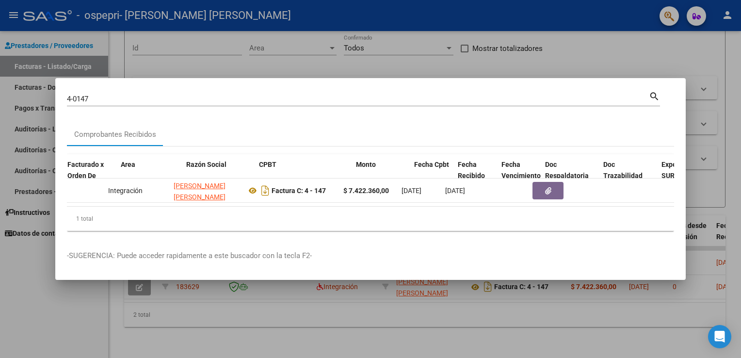
scroll to position [0, 168]
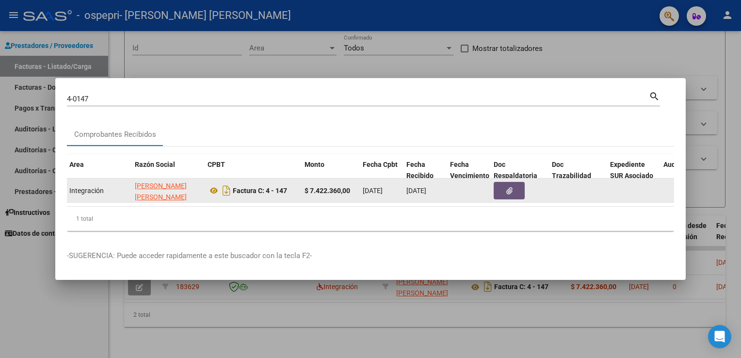
click at [515, 188] on button "button" at bounding box center [508, 190] width 31 height 17
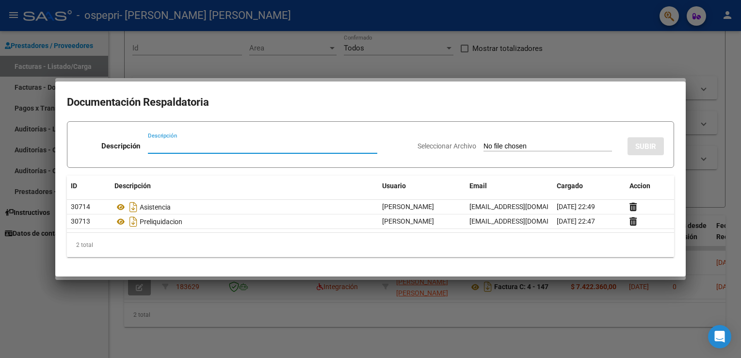
click at [530, 67] on div at bounding box center [370, 179] width 741 height 358
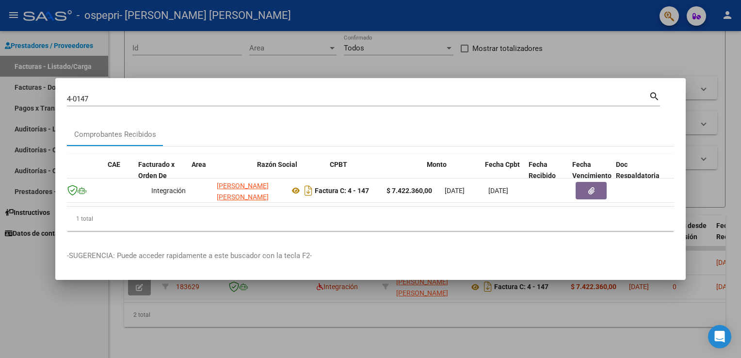
scroll to position [0, 0]
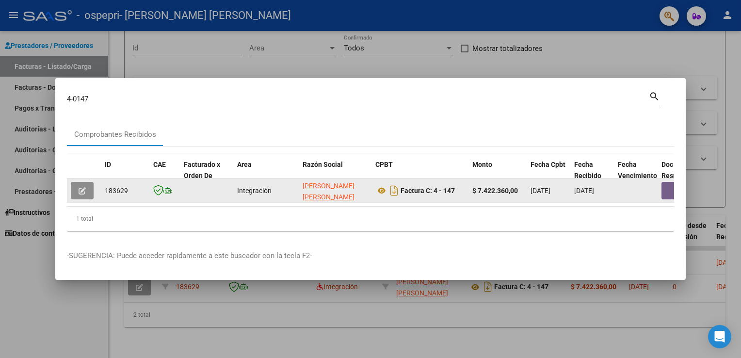
click at [85, 187] on icon "button" at bounding box center [82, 190] width 7 height 7
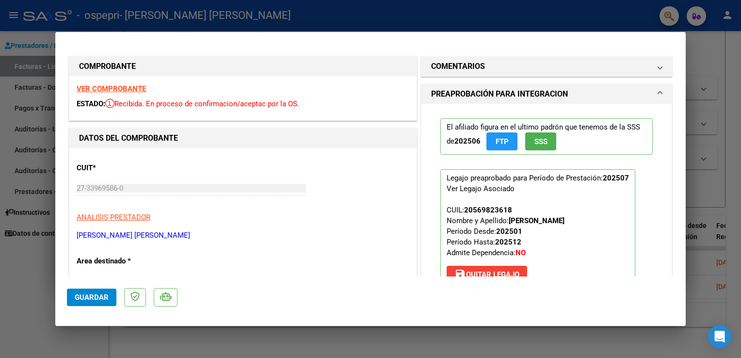
click at [117, 87] on strong "VER COMPROBANTE" at bounding box center [111, 88] width 69 height 9
click at [97, 297] on span "Guardar" at bounding box center [92, 297] width 34 height 9
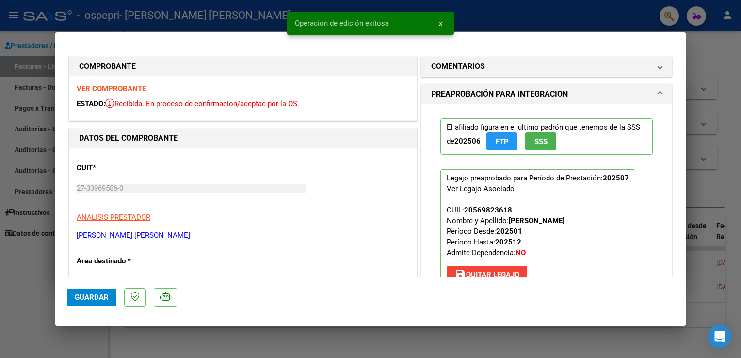
click at [719, 53] on div at bounding box center [370, 179] width 741 height 358
type input "$ 0,00"
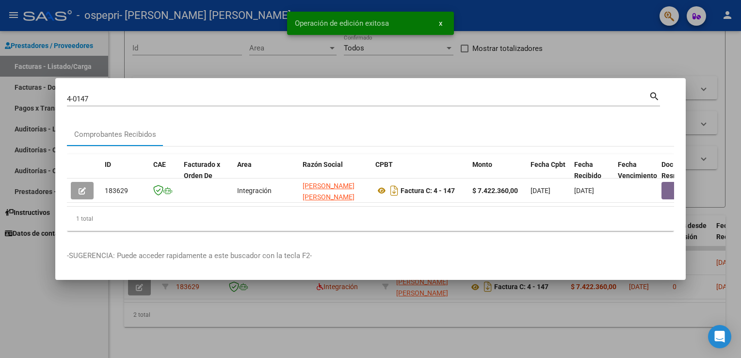
click at [639, 47] on div at bounding box center [370, 179] width 741 height 358
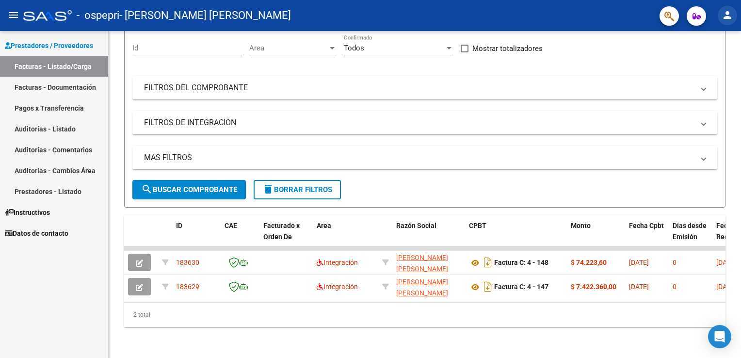
click at [727, 17] on mat-icon "person" at bounding box center [727, 15] width 12 height 12
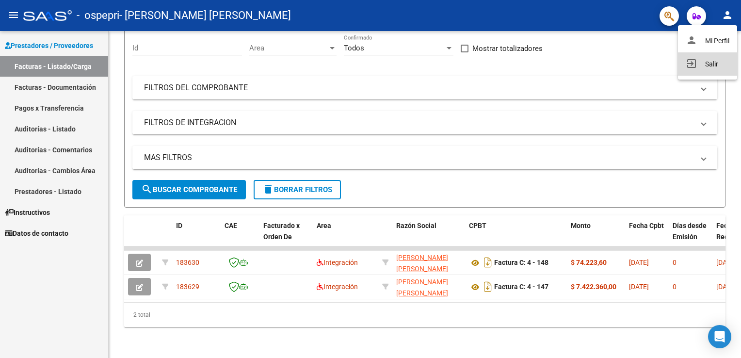
click at [709, 63] on button "exit_to_app Salir" at bounding box center [707, 63] width 59 height 23
